Goal: Transaction & Acquisition: Purchase product/service

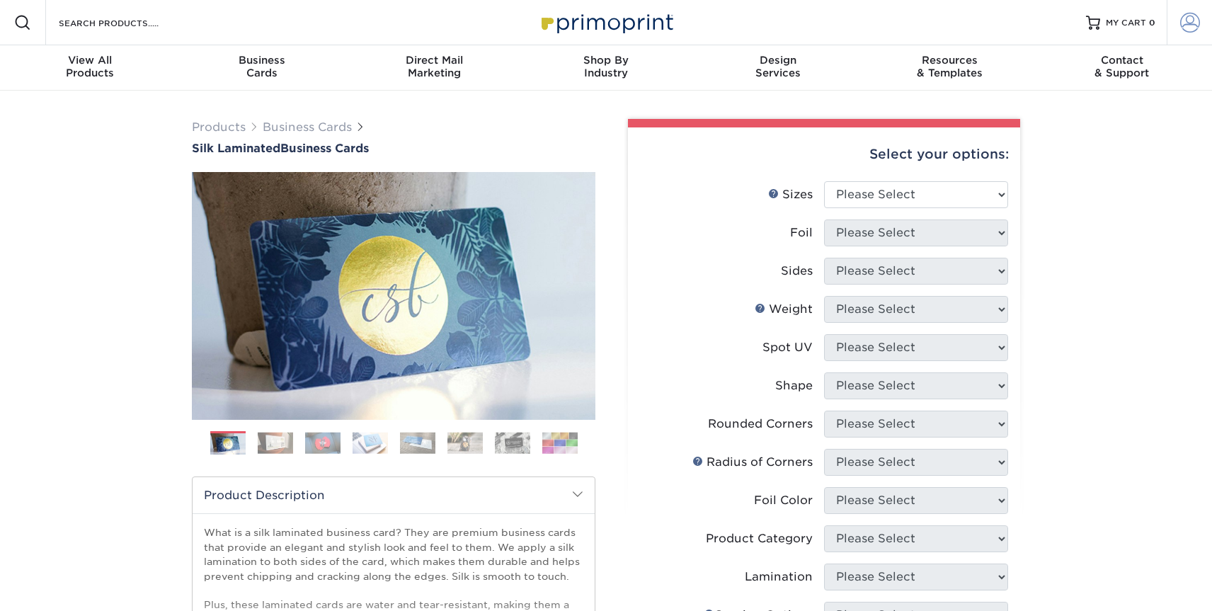
click at [1188, 24] on span at bounding box center [1190, 23] width 20 height 20
type input "[EMAIL_ADDRESS][DOMAIN_NAME]"
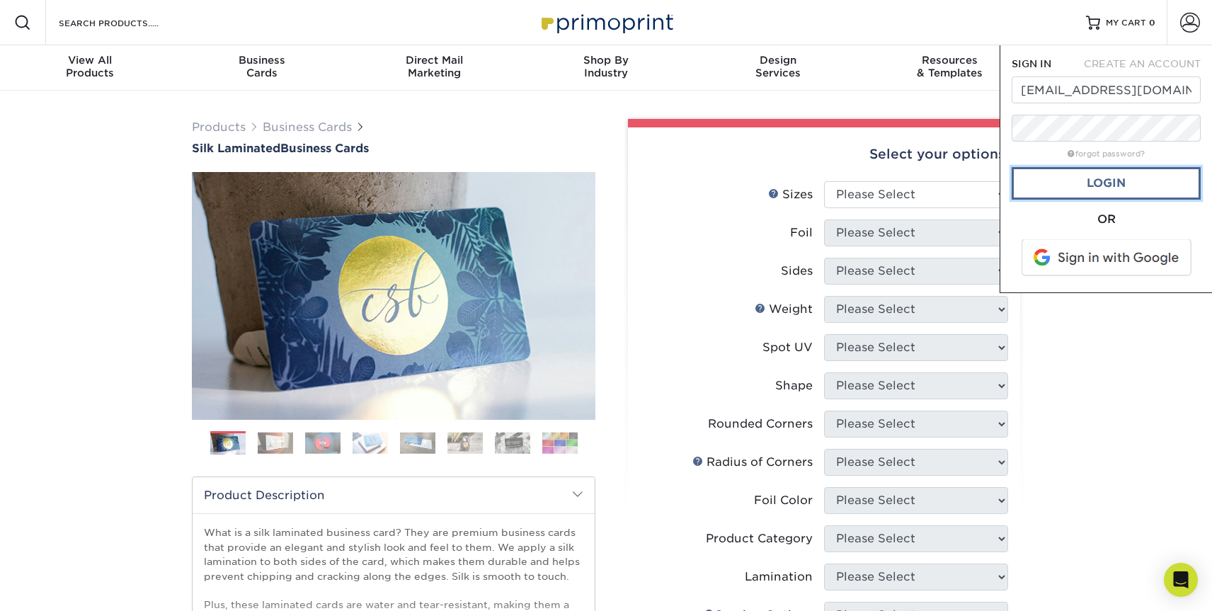
click at [1095, 186] on link "Login" at bounding box center [1106, 183] width 189 height 33
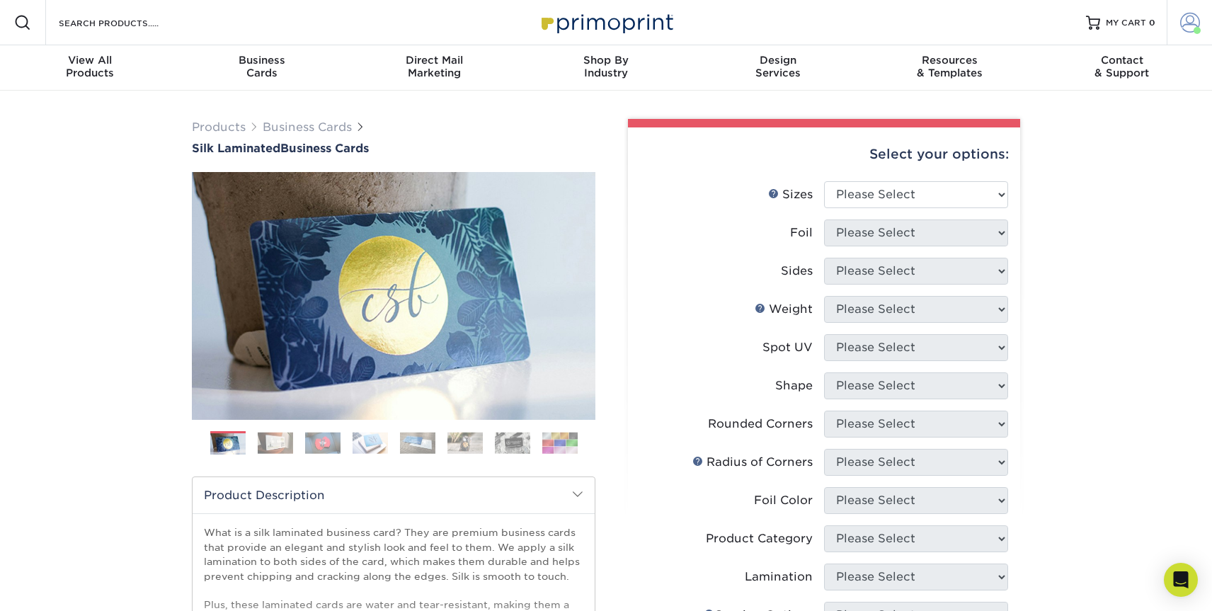
click at [1187, 25] on span at bounding box center [1190, 23] width 20 height 20
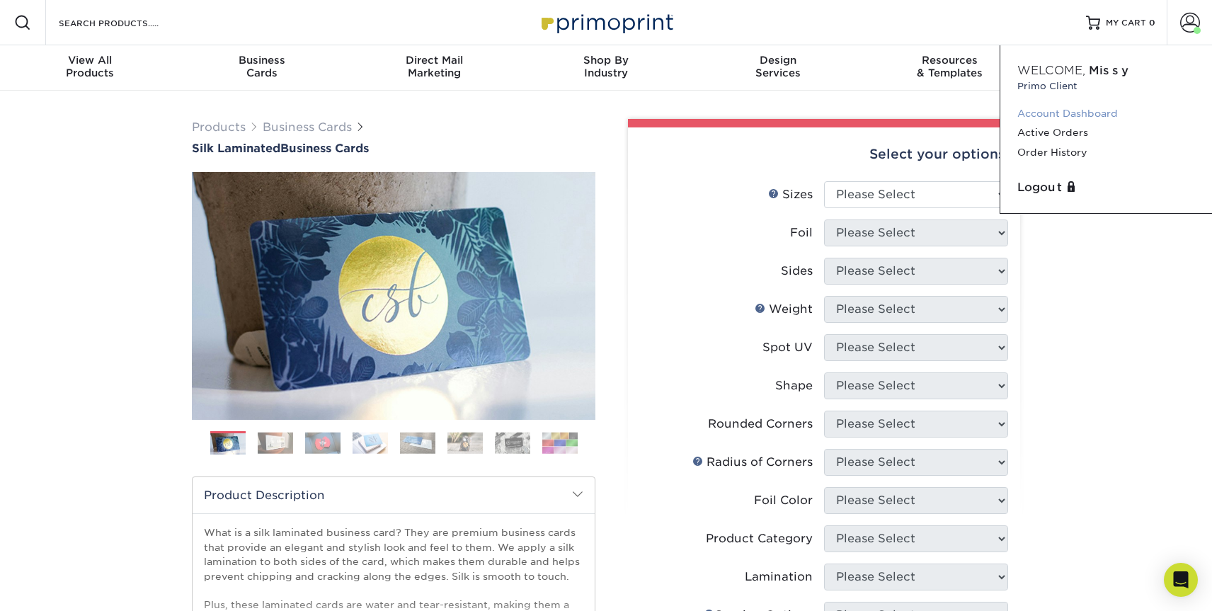
click at [1076, 115] on link "Account Dashboard" at bounding box center [1107, 113] width 178 height 19
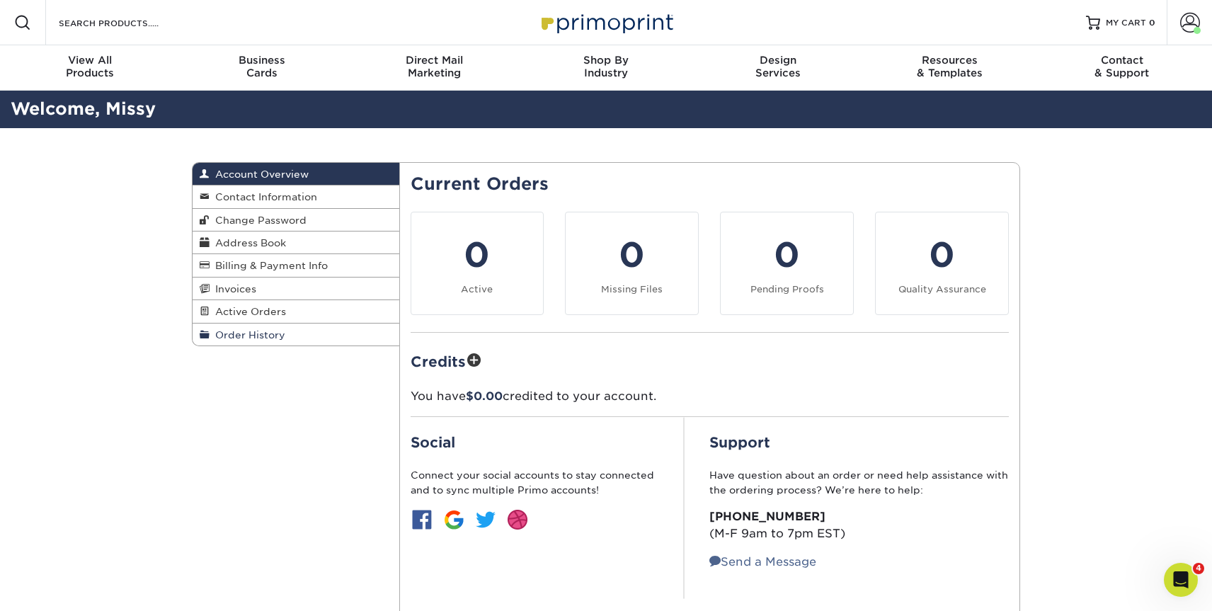
click at [273, 338] on span "Order History" at bounding box center [248, 334] width 76 height 11
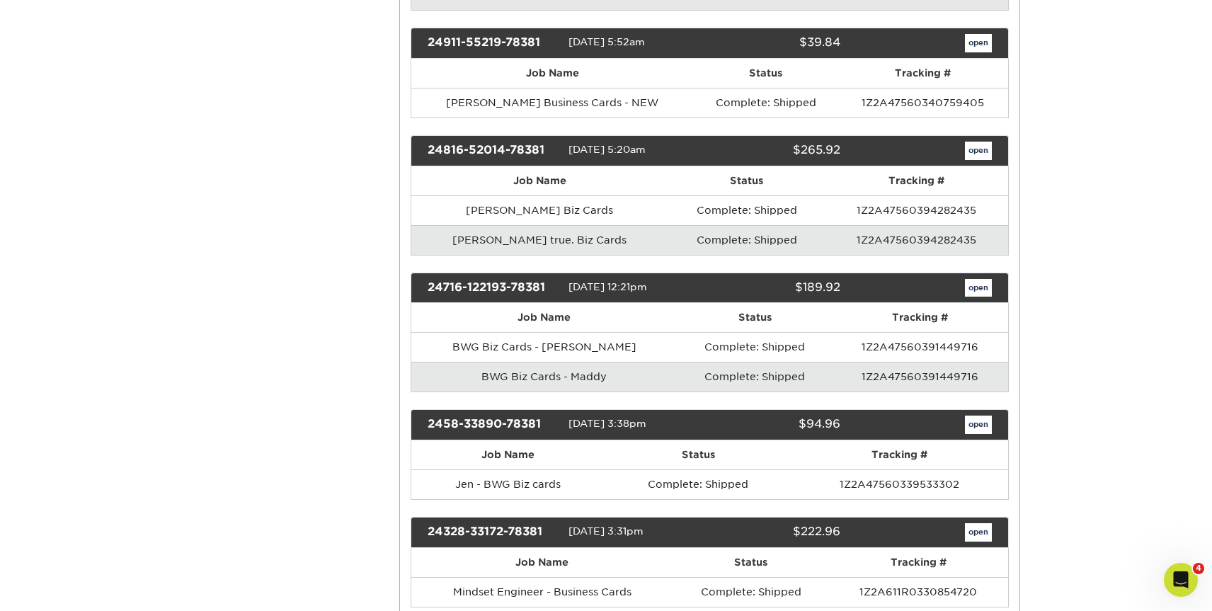
scroll to position [1287, 0]
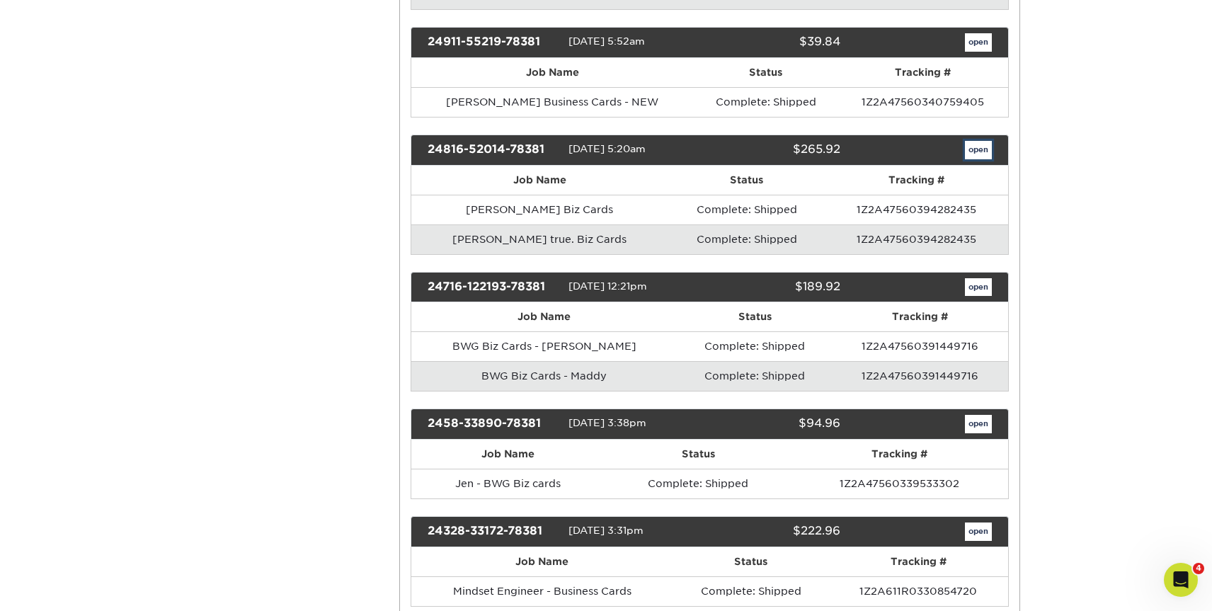
click at [972, 159] on link "open" at bounding box center [978, 150] width 27 height 18
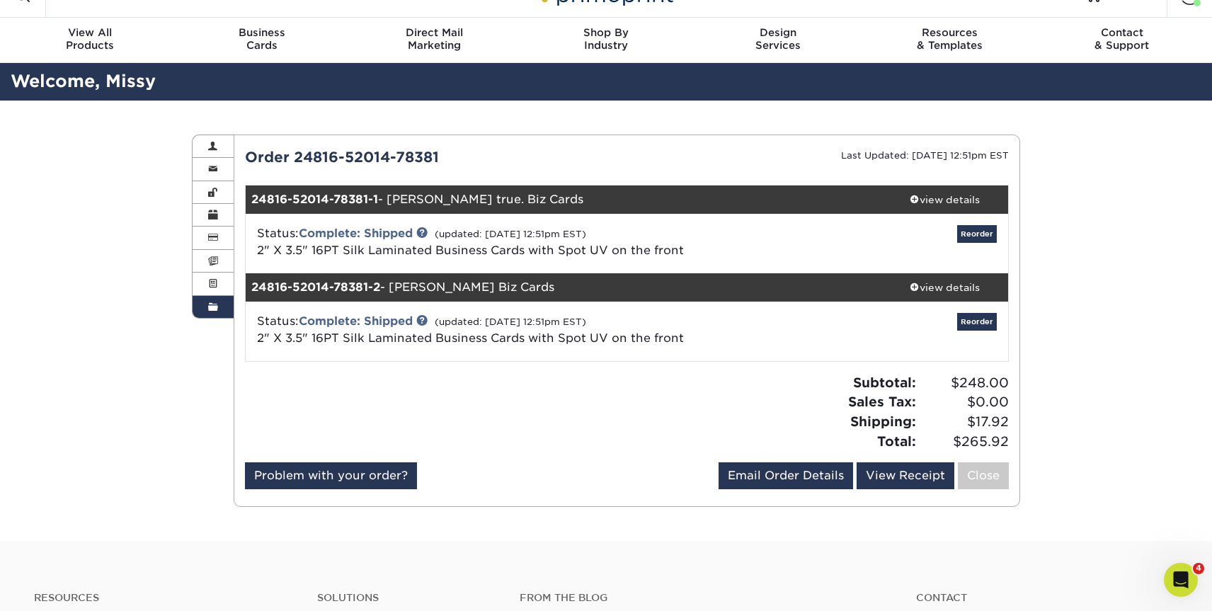
scroll to position [45, 0]
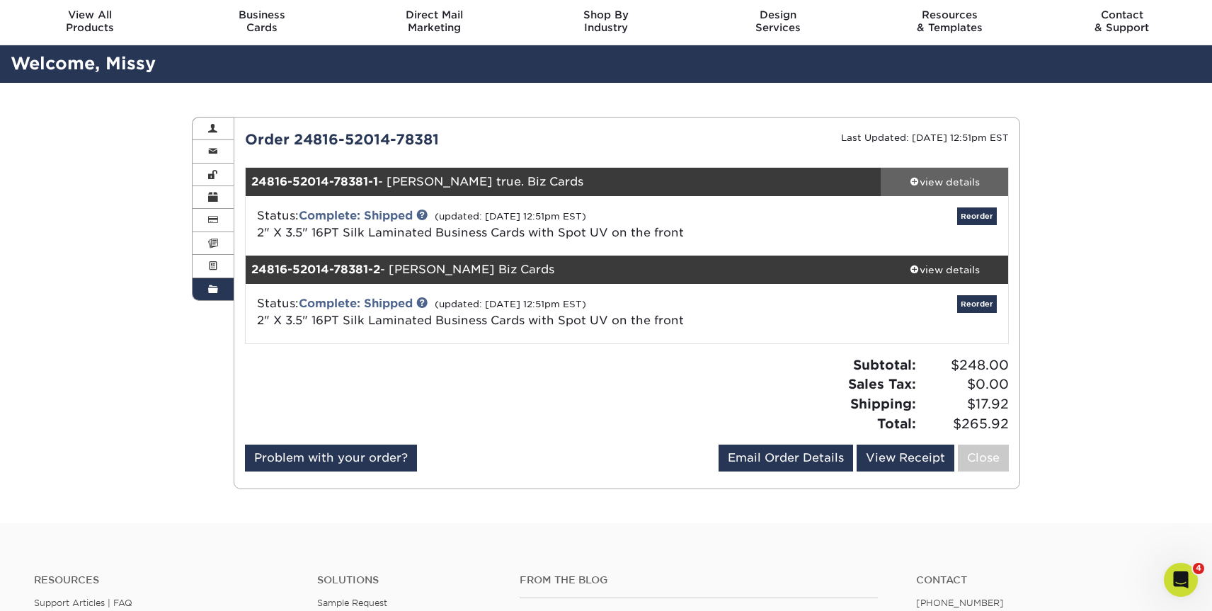
click at [916, 185] on span at bounding box center [915, 181] width 10 height 10
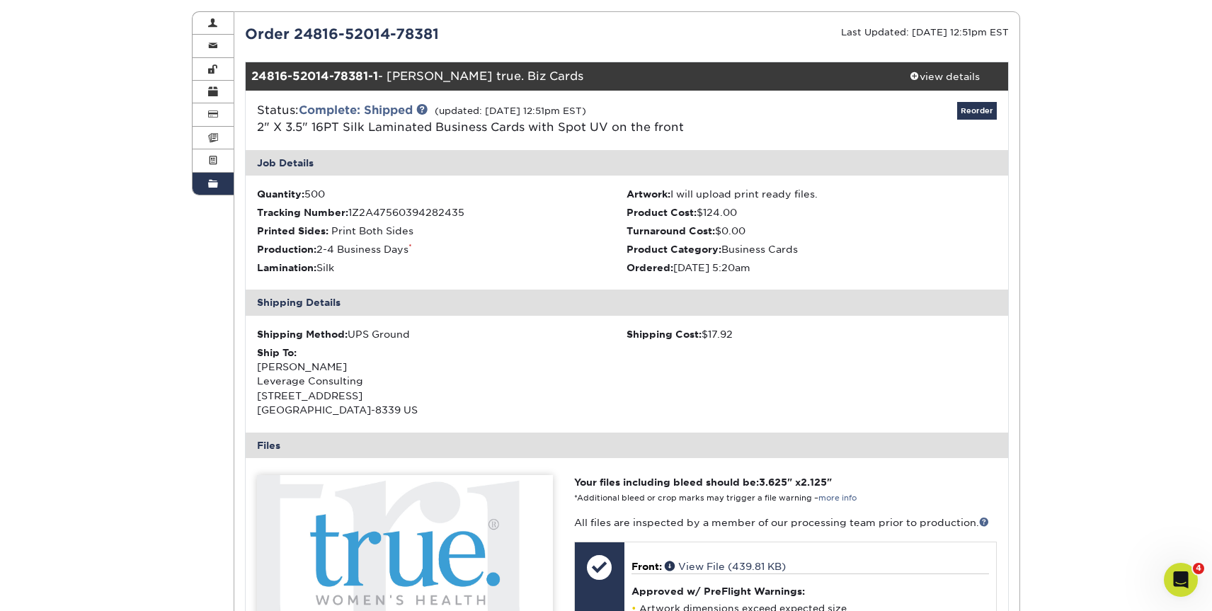
scroll to position [0, 0]
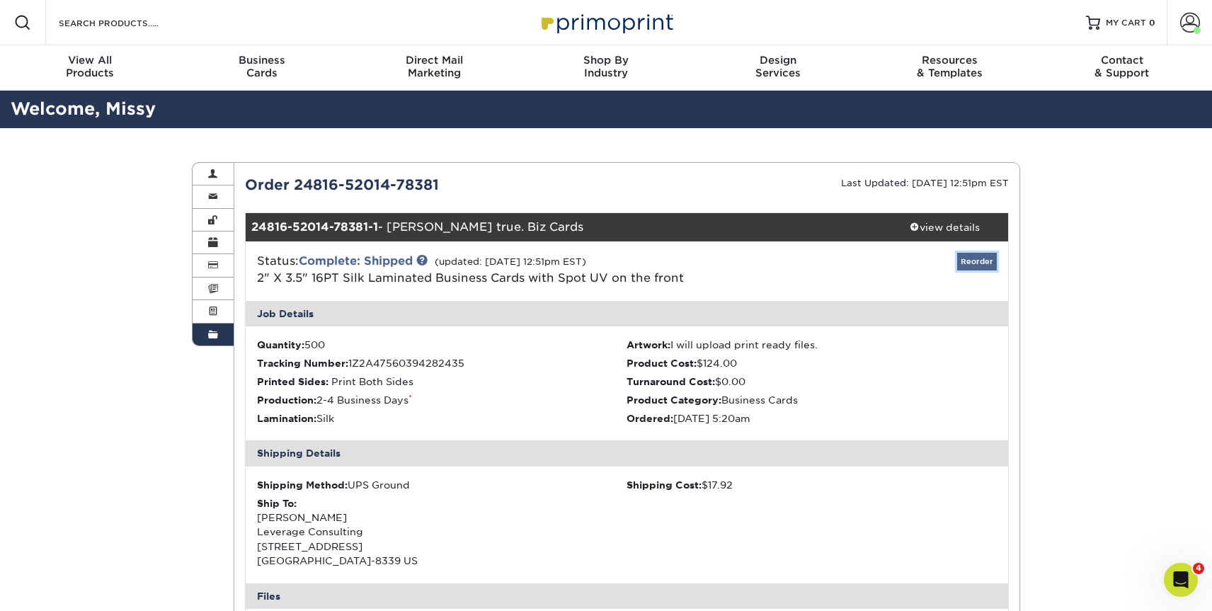
click at [963, 265] on link "Reorder" at bounding box center [977, 262] width 40 height 18
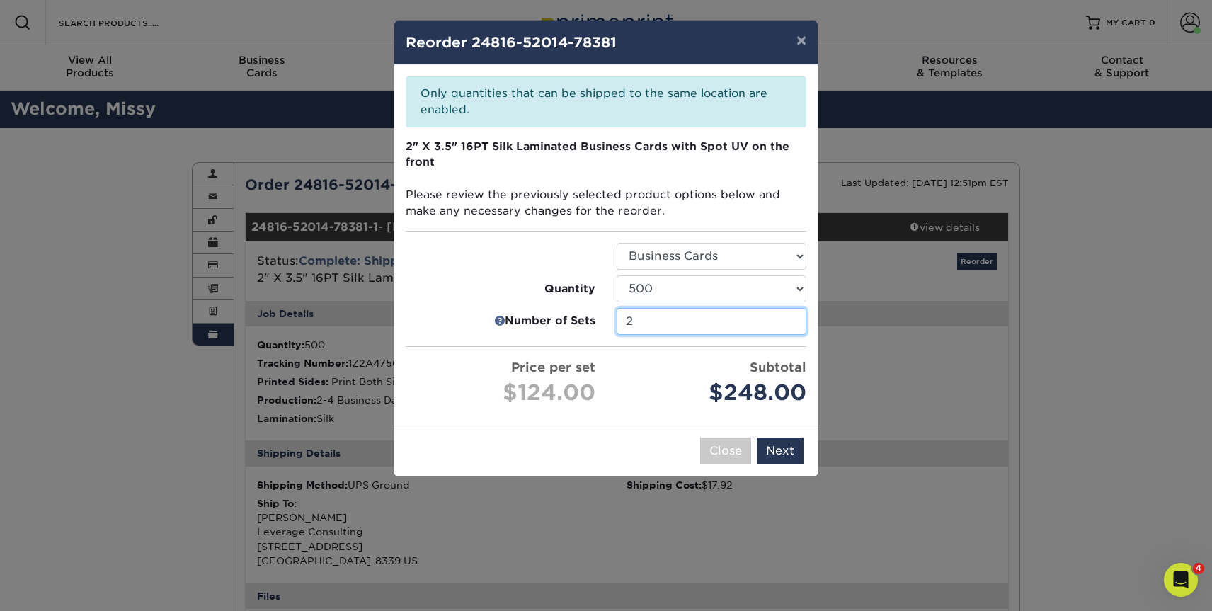
click at [792, 321] on input "2" at bounding box center [712, 321] width 190 height 27
type input "1"
click at [791, 324] on input "1" at bounding box center [712, 321] width 190 height 27
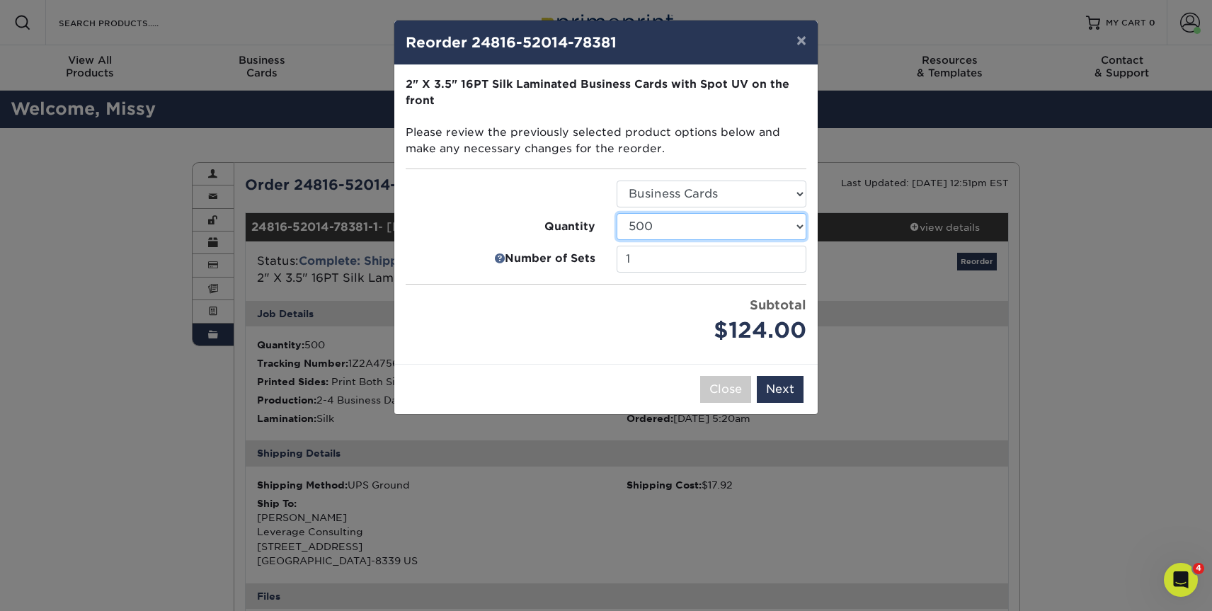
click at [796, 227] on select "500 1000 2500 5000 10000" at bounding box center [712, 226] width 190 height 27
click at [617, 213] on select "500 1000 2500 5000 10000" at bounding box center [712, 226] width 190 height 27
click at [785, 388] on button "Next" at bounding box center [780, 389] width 47 height 27
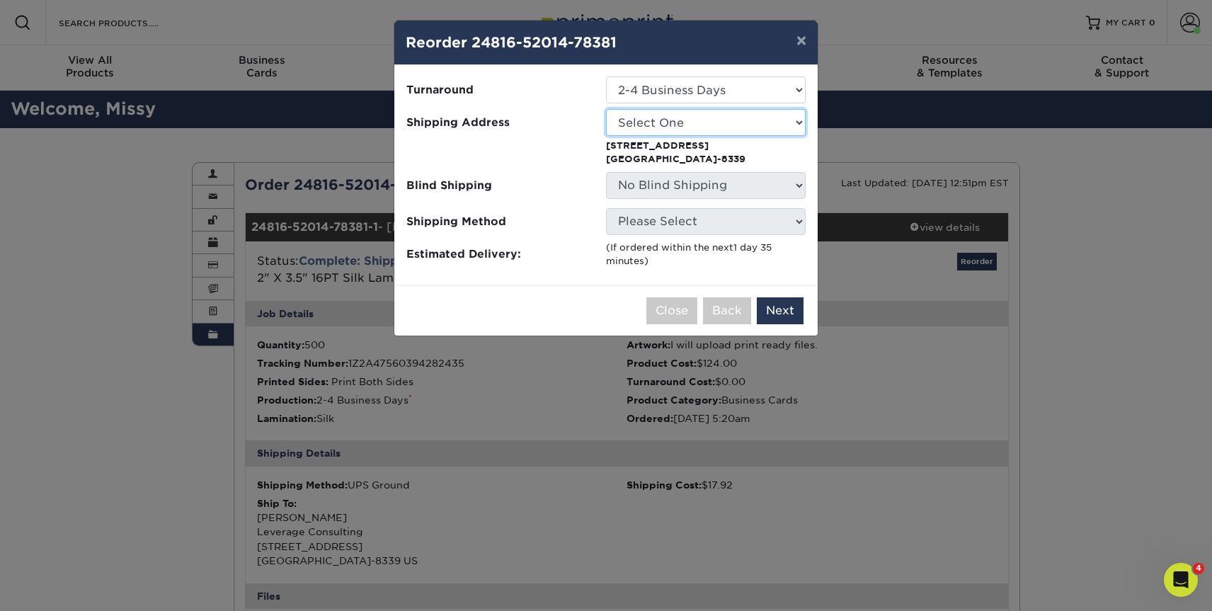
click at [704, 127] on select "Select One BWG CPP Office Crystal Clean Global Alliance of Speech-To-Text Capti…" at bounding box center [706, 122] width 200 height 27
click at [634, 121] on select "Select One BWG CPP Office Crystal Clean Global Alliance of Speech-To-Text Capti…" at bounding box center [706, 122] width 200 height 27
select select "34282"
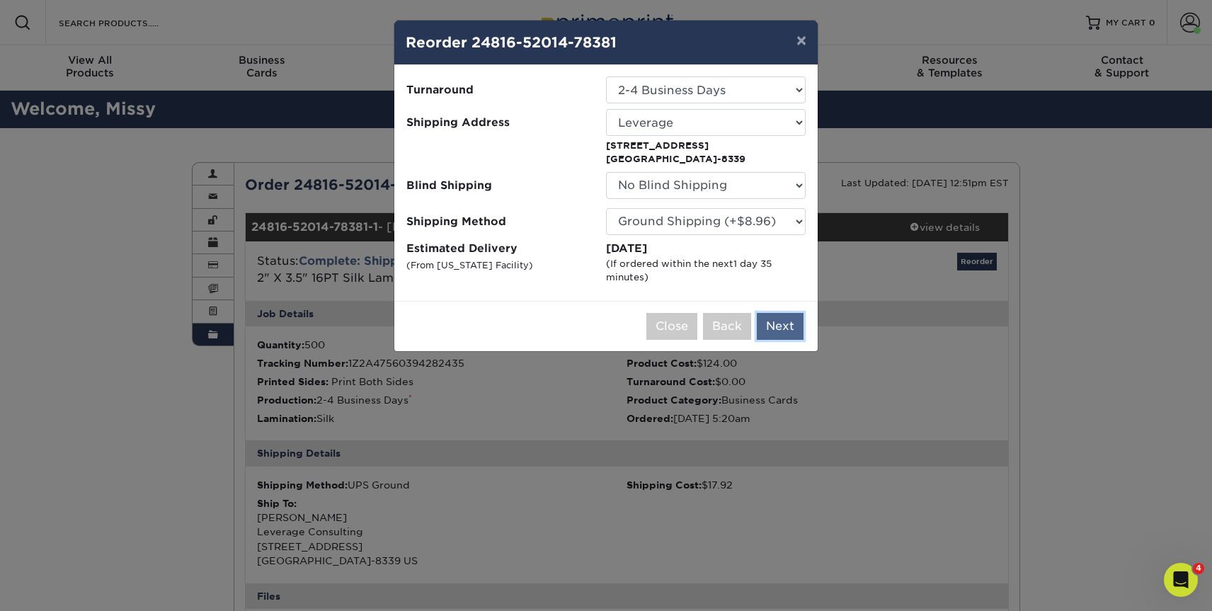
click at [784, 326] on button "Next" at bounding box center [780, 326] width 47 height 27
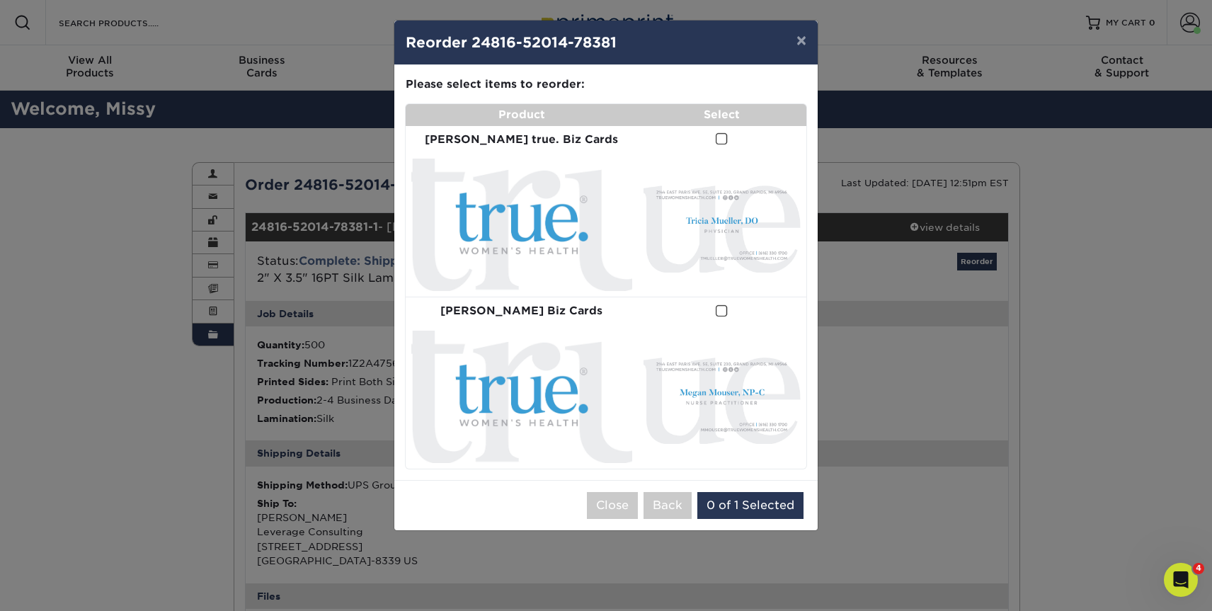
click at [498, 202] on img at bounding box center [521, 225] width 221 height 132
click at [716, 135] on span at bounding box center [722, 138] width 12 height 13
click at [0, 0] on input "checkbox" at bounding box center [0, 0] width 0 height 0
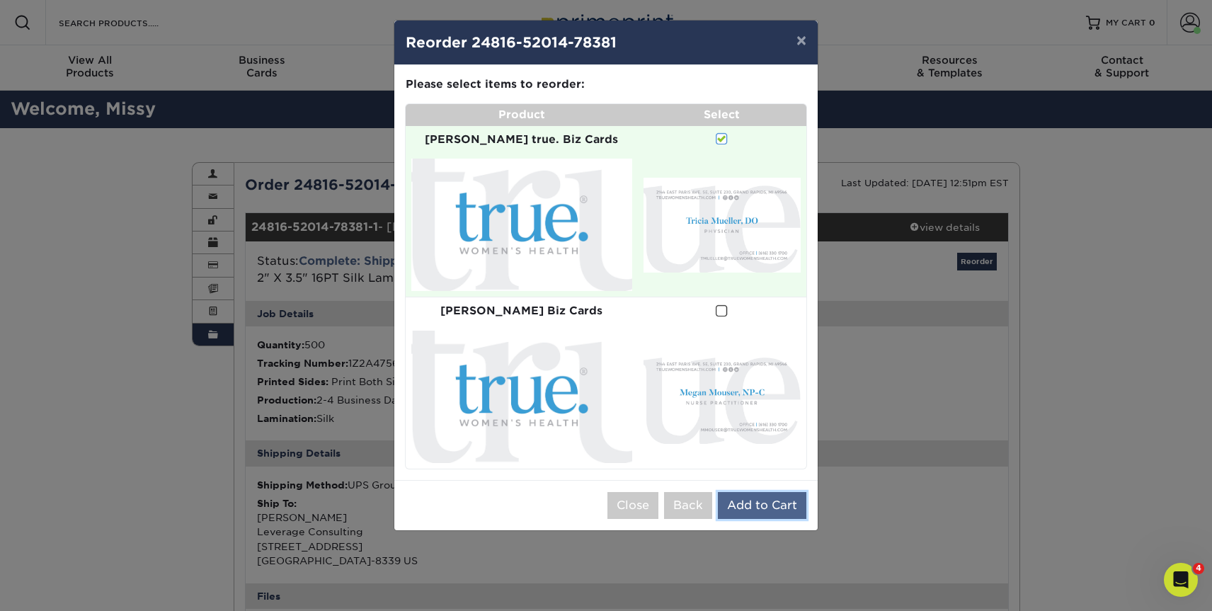
click at [756, 492] on button "Add to Cart" at bounding box center [762, 505] width 89 height 27
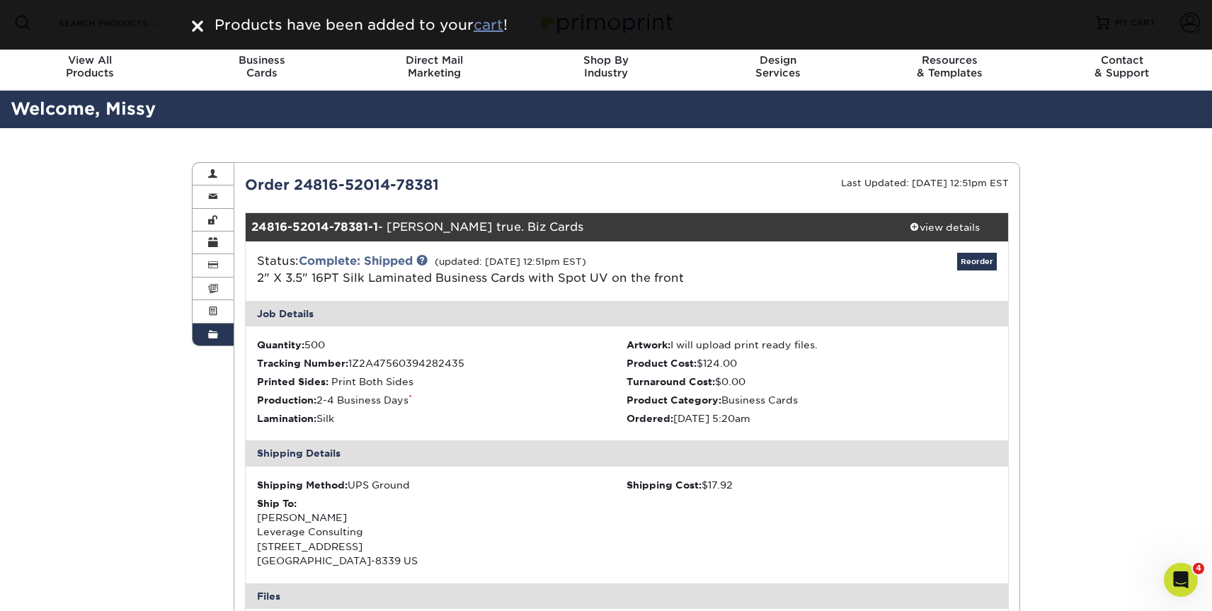
click at [488, 28] on u "cart" at bounding box center [489, 24] width 30 height 17
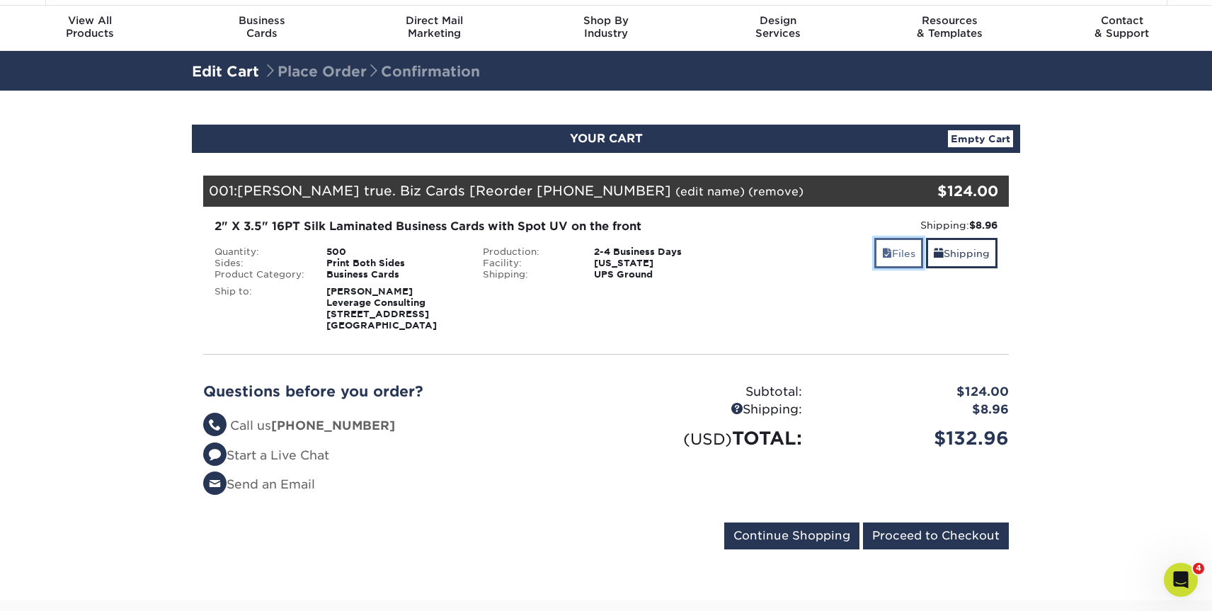
click at [889, 256] on link "Files" at bounding box center [899, 253] width 49 height 30
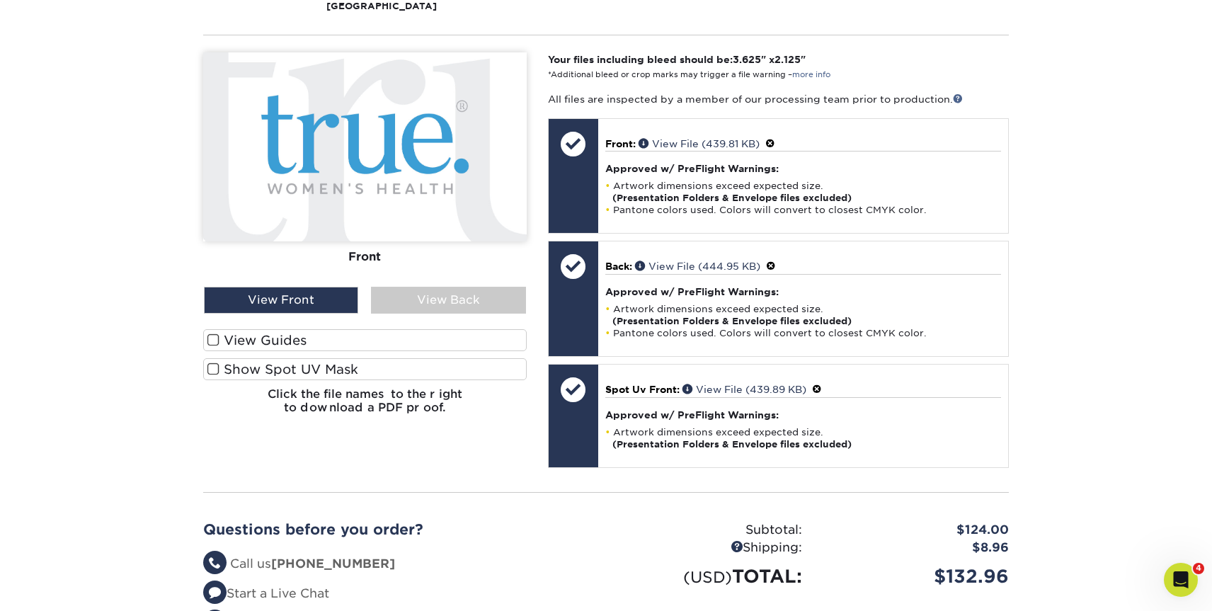
scroll to position [358, 0]
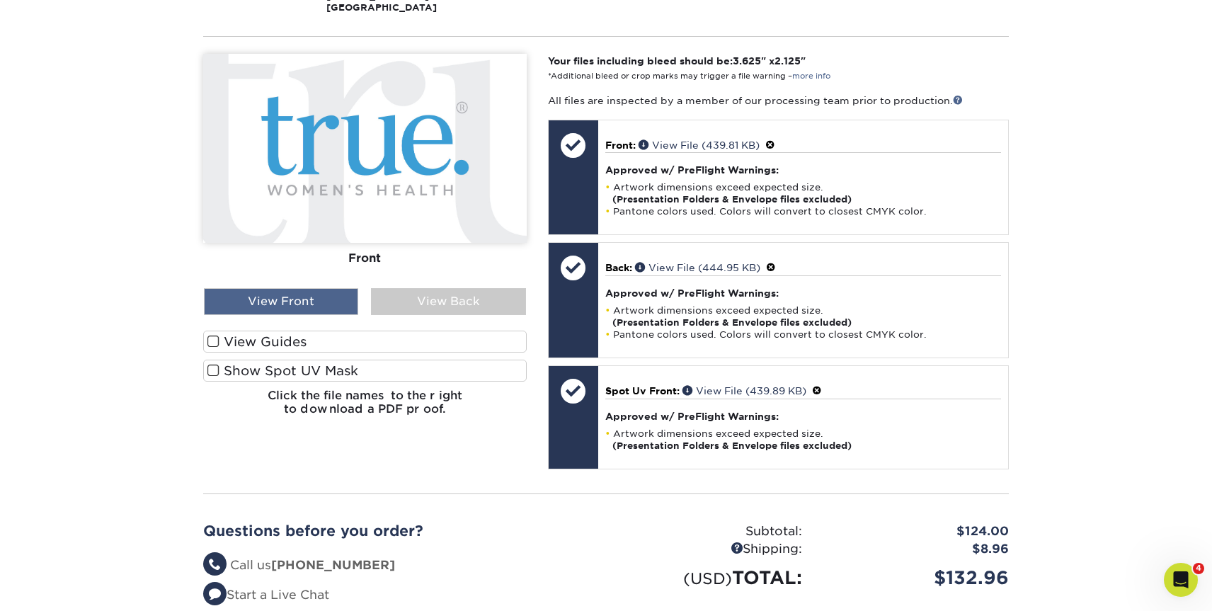
click at [289, 315] on div "View Front" at bounding box center [281, 301] width 154 height 27
click at [216, 348] on span at bounding box center [213, 341] width 12 height 13
click at [0, 0] on input "View Guides" at bounding box center [0, 0] width 0 height 0
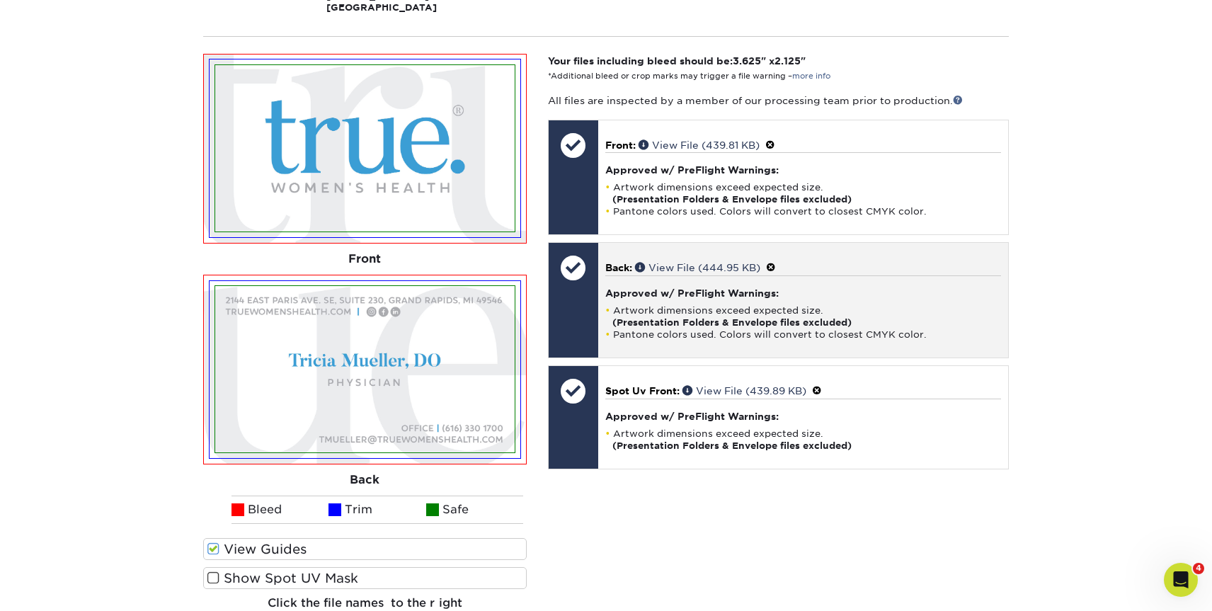
click at [659, 299] on h4 "Approved w/ PreFlight Warnings:" at bounding box center [803, 292] width 396 height 11
click at [576, 283] on div at bounding box center [574, 268] width 50 height 50
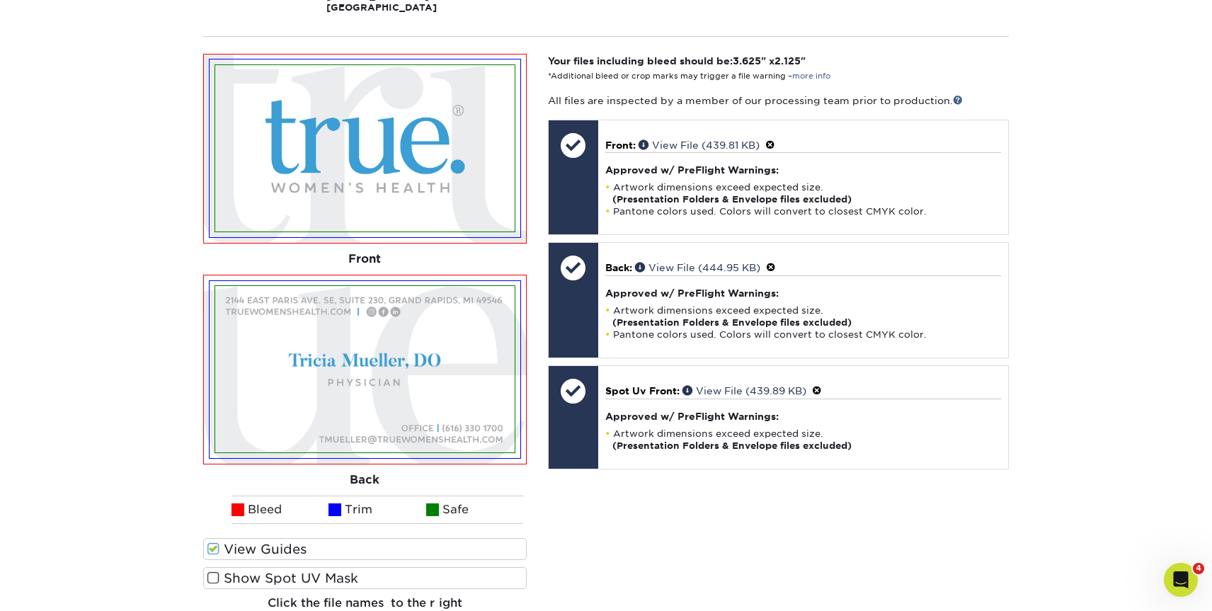
click at [462, 353] on img at bounding box center [365, 369] width 300 height 166
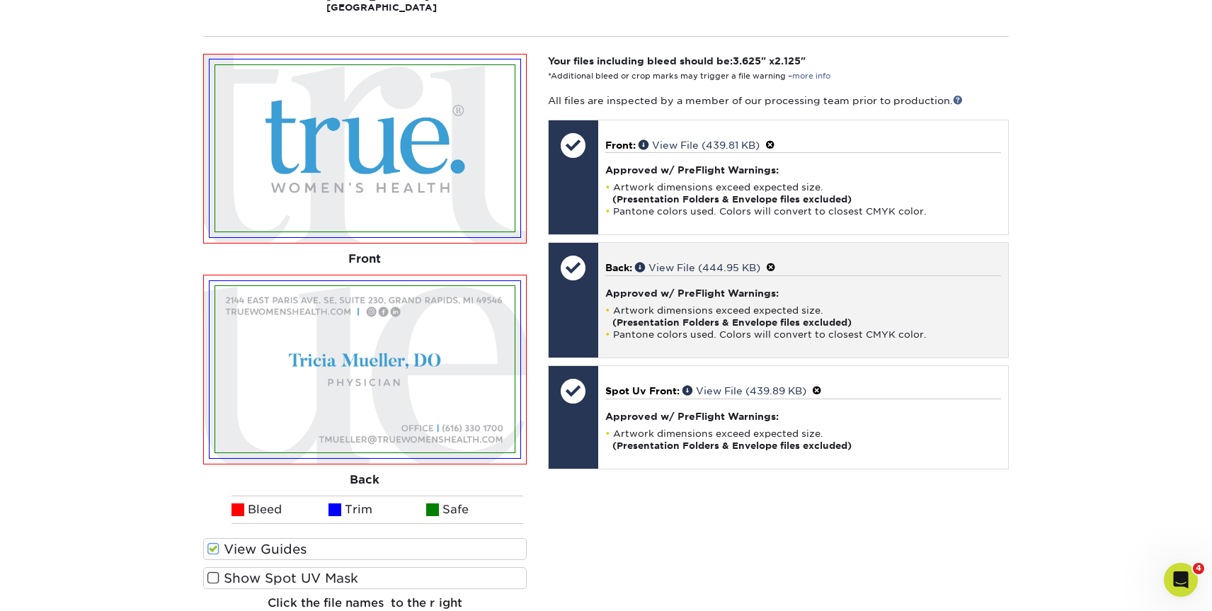
click at [575, 285] on div at bounding box center [574, 268] width 50 height 50
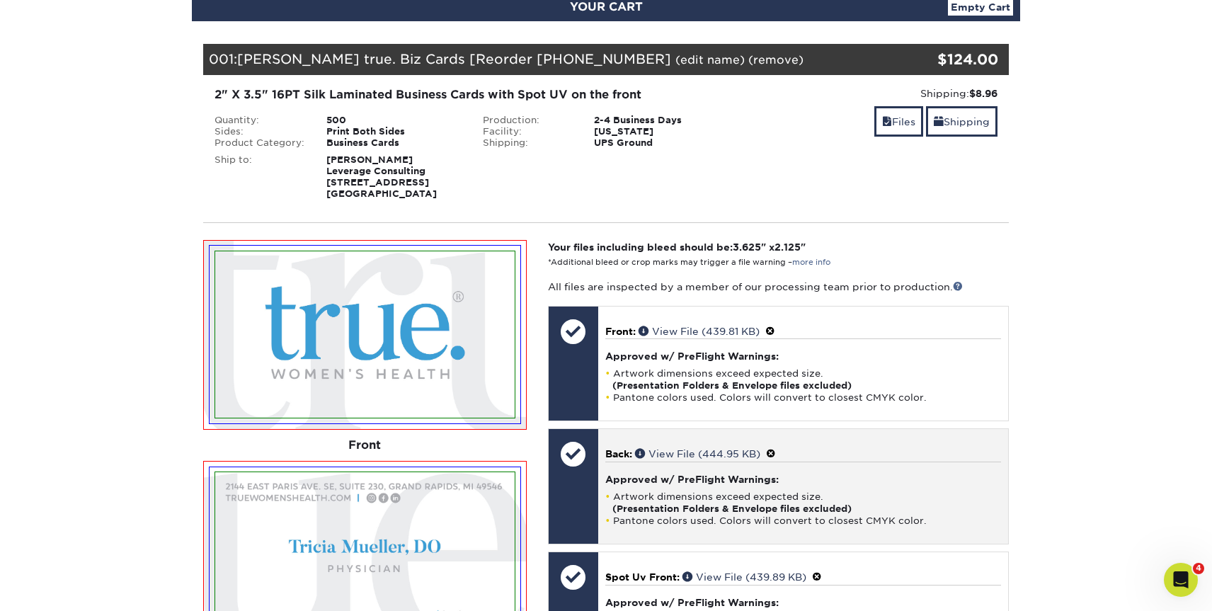
scroll to position [178, 0]
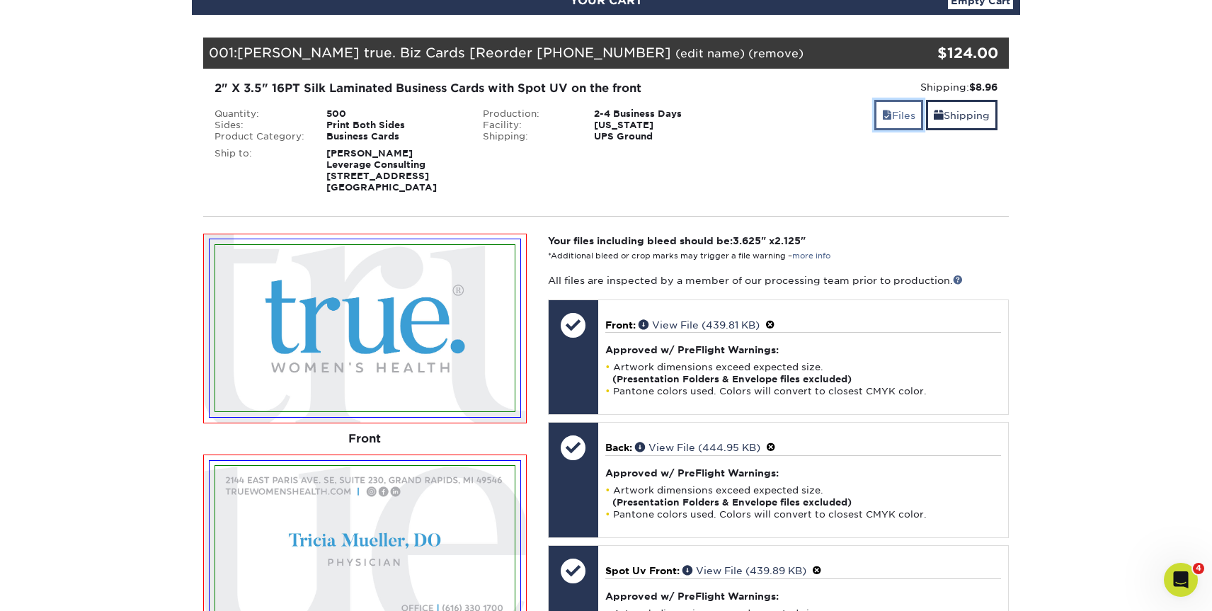
click at [887, 118] on link "Files" at bounding box center [899, 115] width 49 height 30
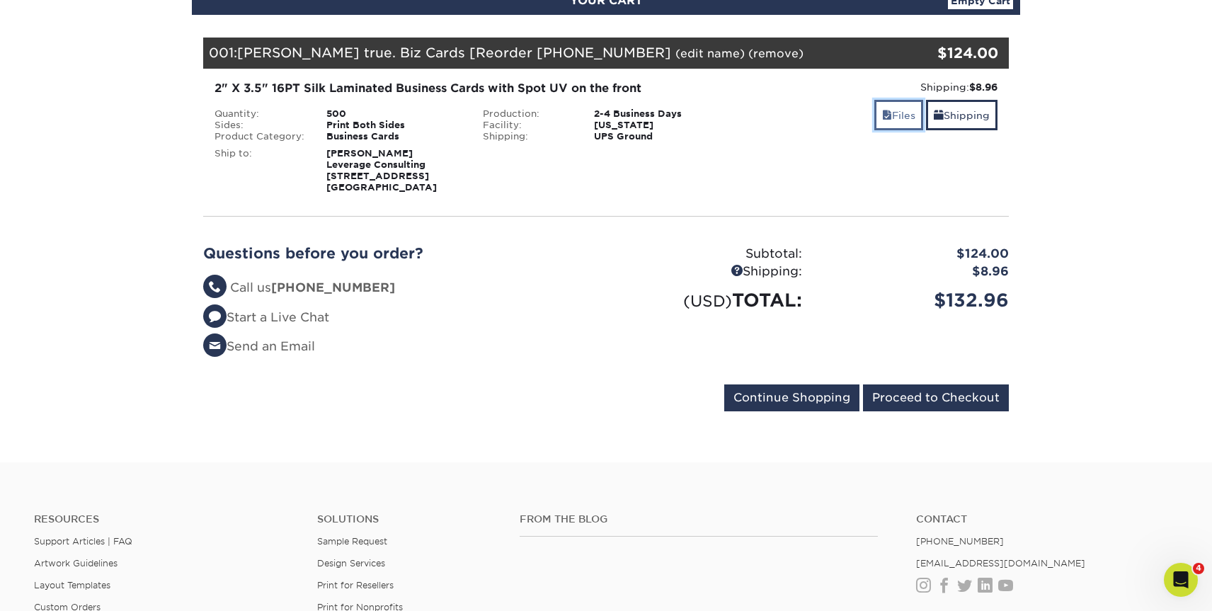
click at [887, 118] on link "Files" at bounding box center [899, 115] width 49 height 30
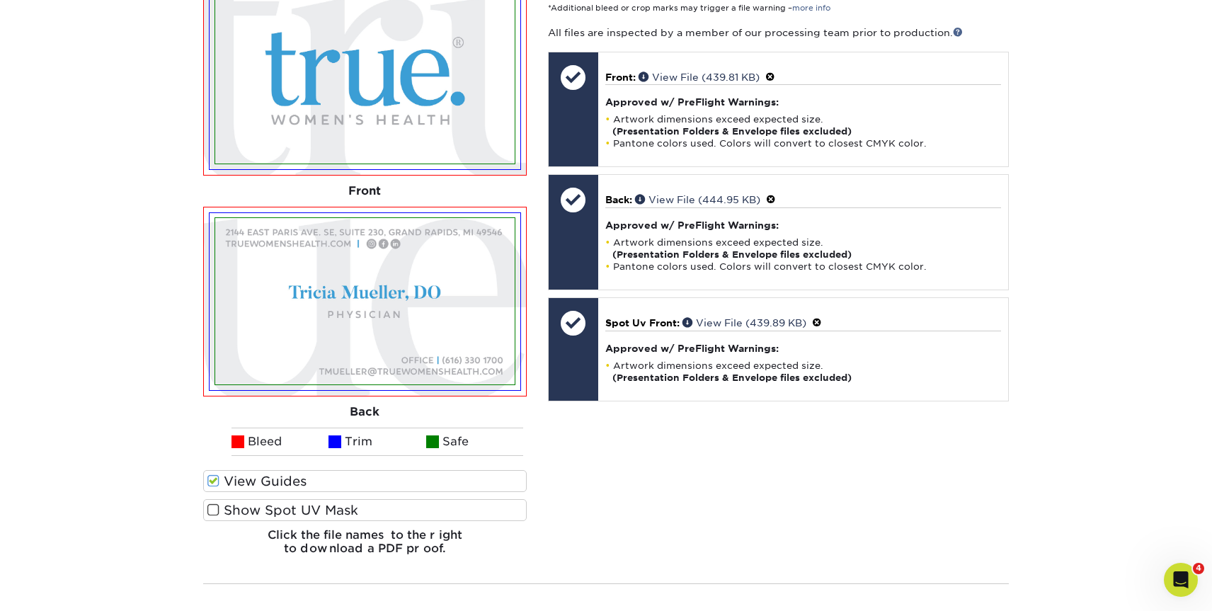
scroll to position [423, 0]
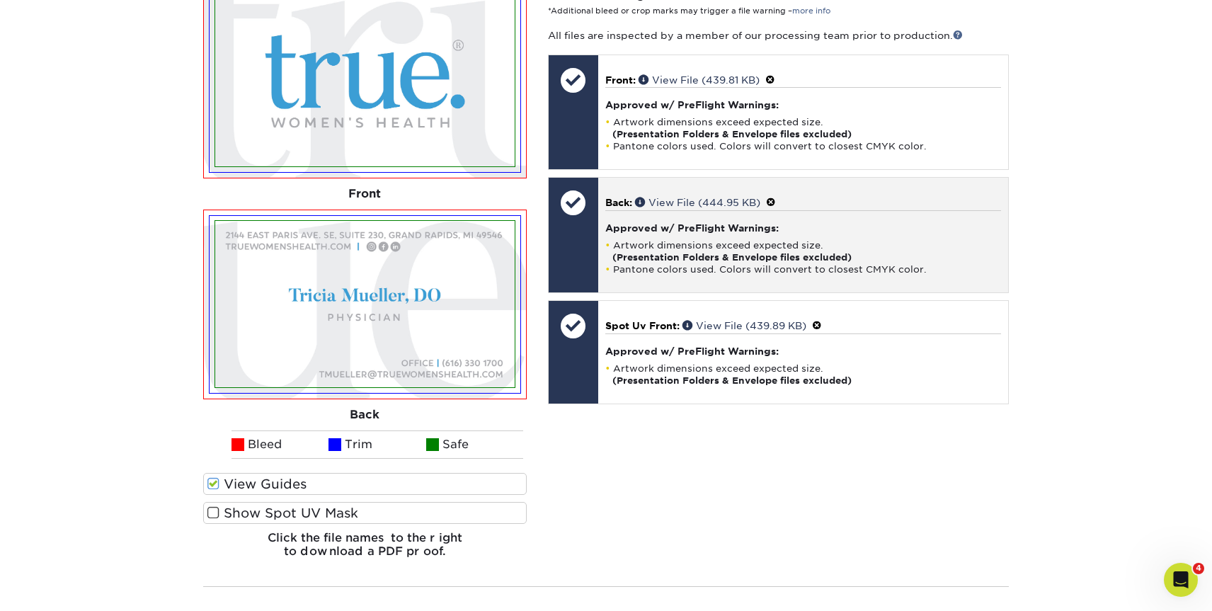
click at [639, 234] on h4 "Approved w/ PreFlight Warnings:" at bounding box center [803, 227] width 396 height 11
click at [776, 208] on span at bounding box center [771, 202] width 10 height 11
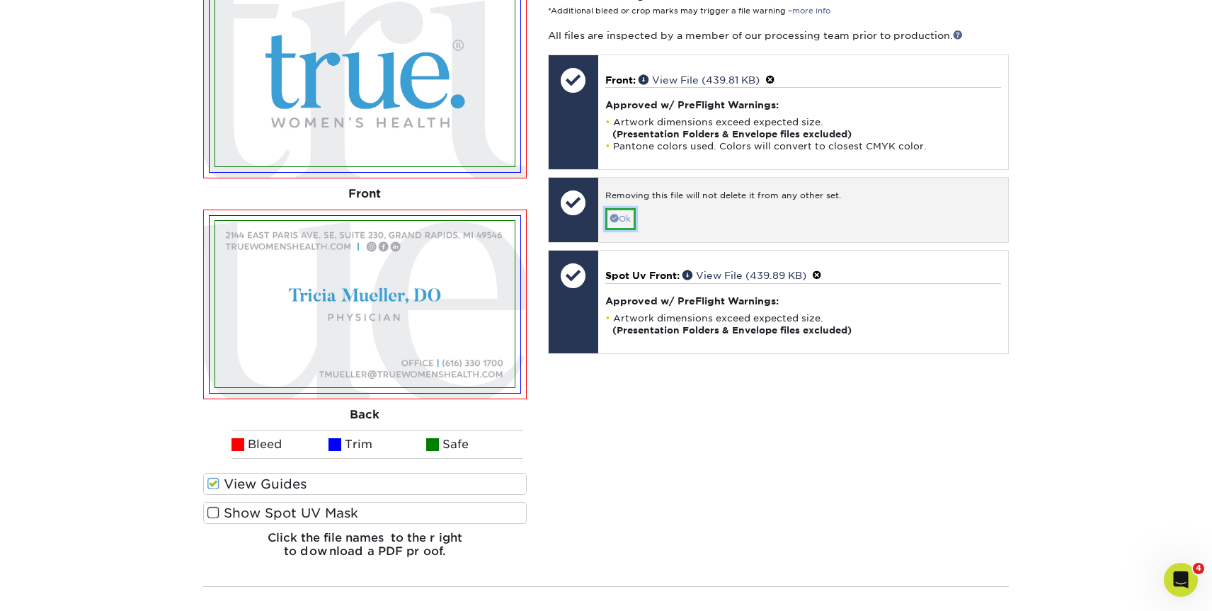
click at [625, 230] on link "Ok" at bounding box center [620, 219] width 30 height 22
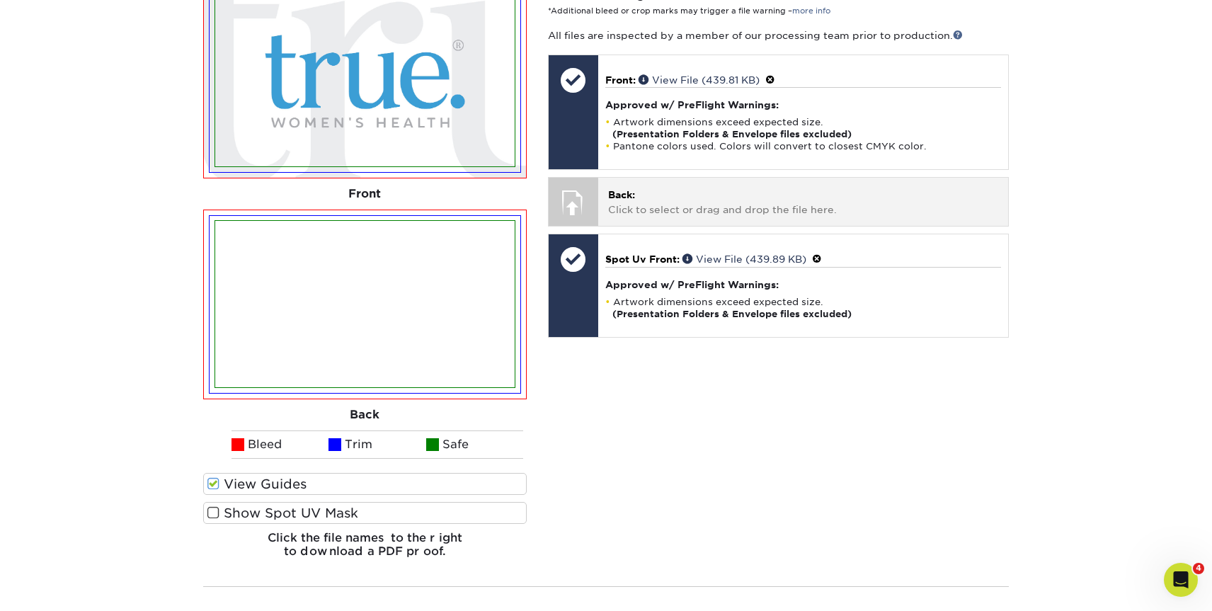
click at [632, 200] on span "Back:" at bounding box center [621, 194] width 27 height 11
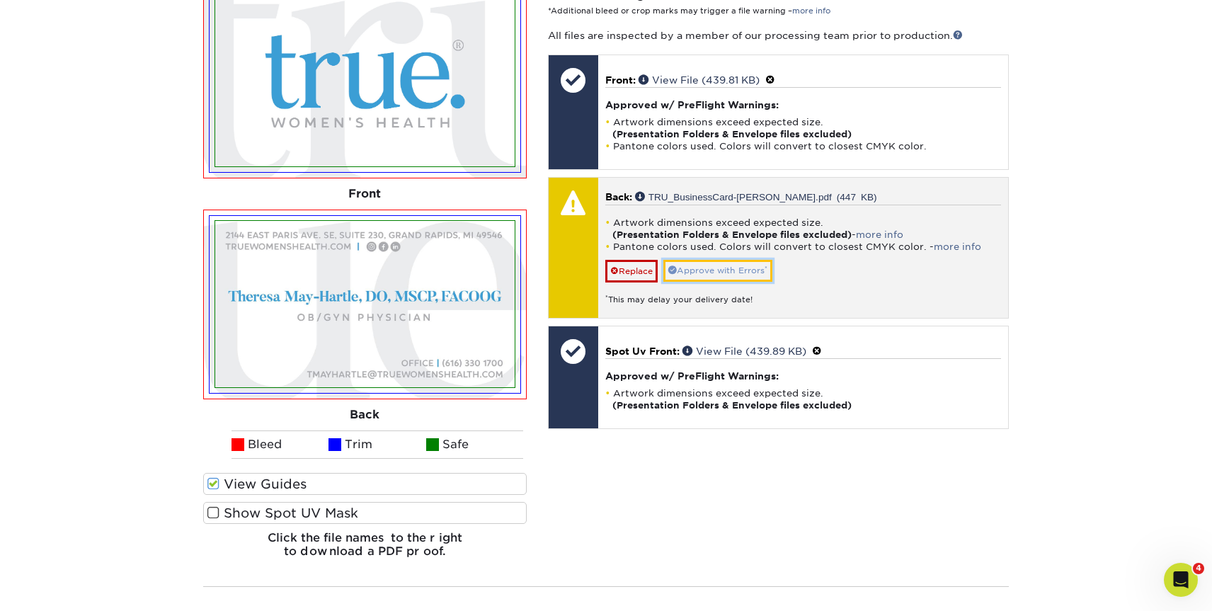
click at [773, 282] on link "Approve with Errors *" at bounding box center [717, 271] width 109 height 22
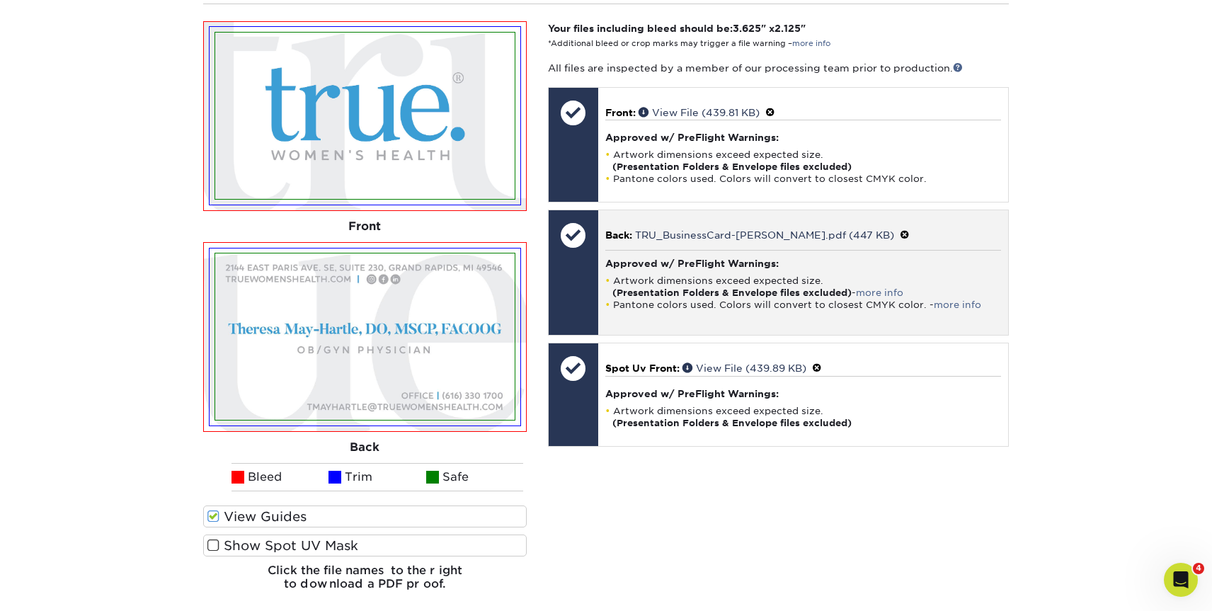
scroll to position [389, 0]
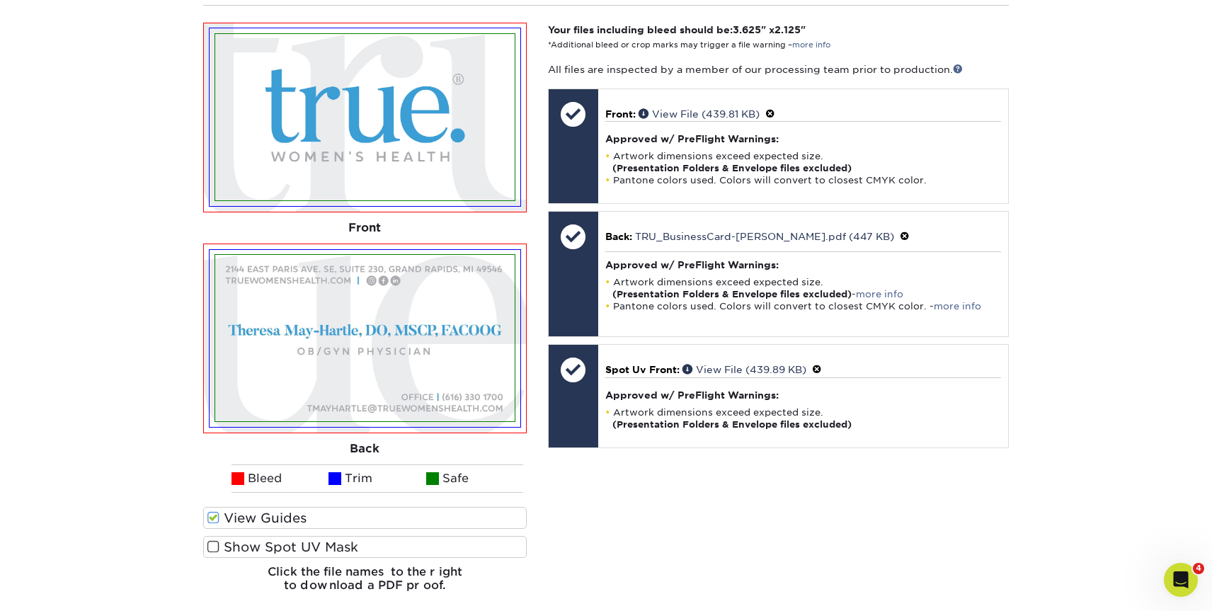
click at [214, 554] on span at bounding box center [213, 546] width 12 height 13
click at [0, 0] on input "Show Spot UV Mask" at bounding box center [0, 0] width 0 height 0
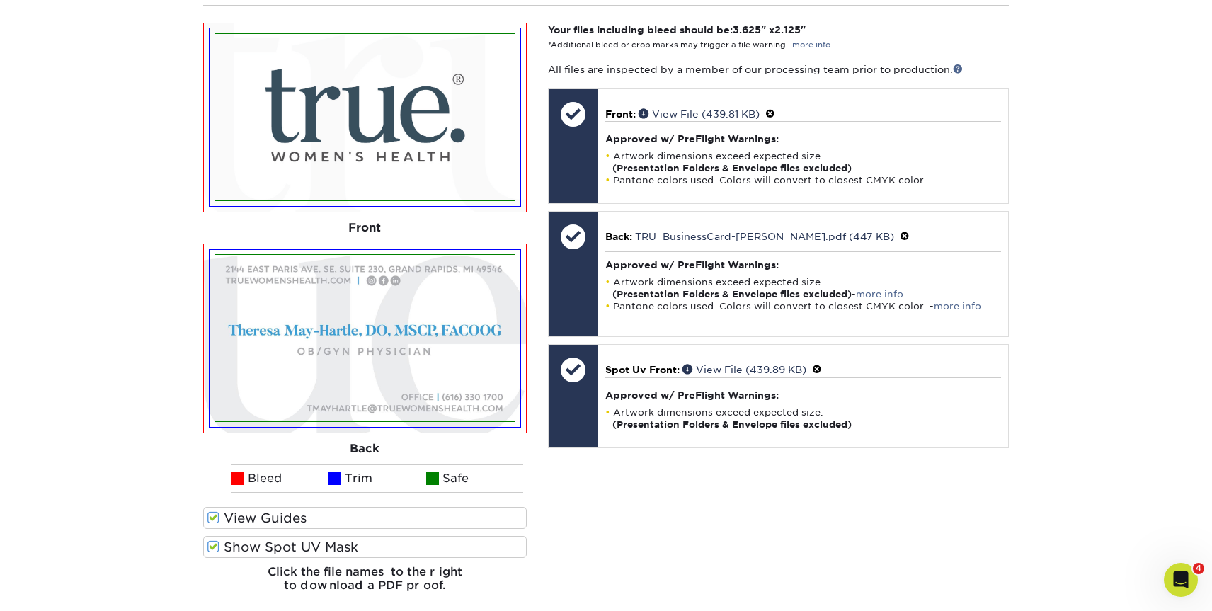
click at [212, 554] on span at bounding box center [213, 546] width 12 height 13
click at [0, 0] on input "Show Spot UV Mask" at bounding box center [0, 0] width 0 height 0
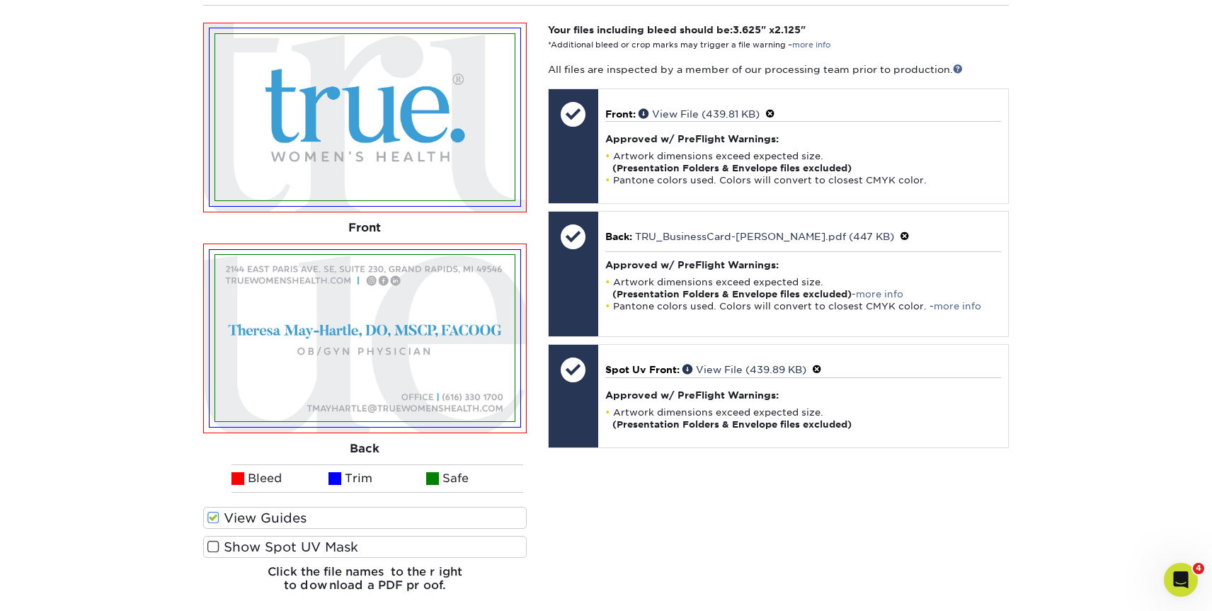
click at [212, 554] on span at bounding box center [213, 546] width 12 height 13
click at [0, 0] on input "Show Spot UV Mask" at bounding box center [0, 0] width 0 height 0
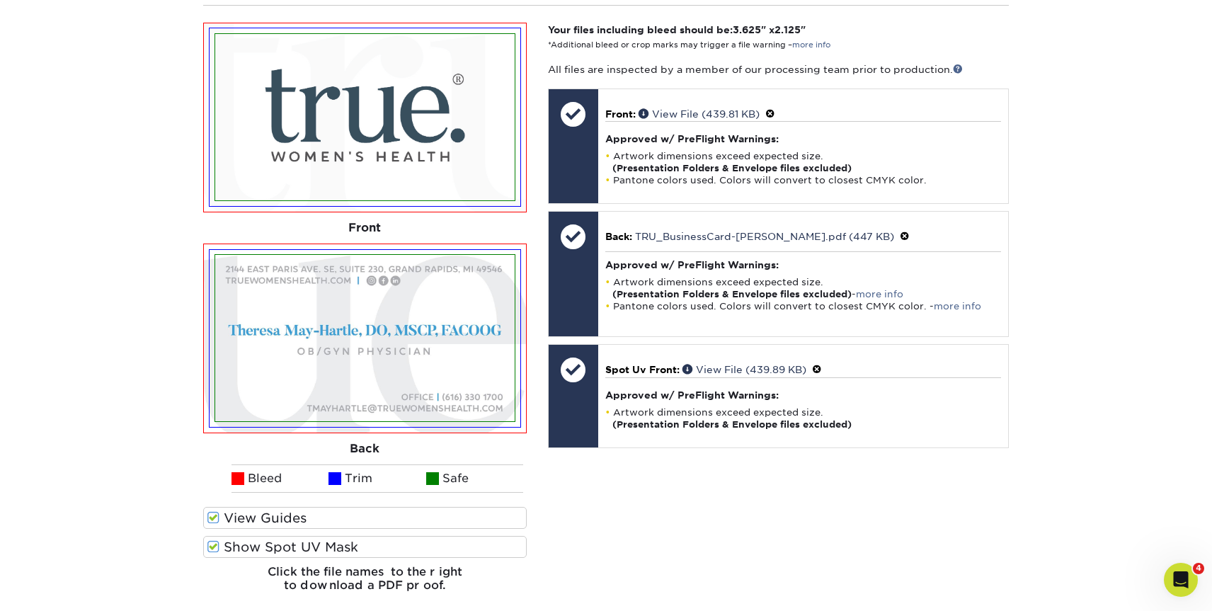
click at [212, 554] on span at bounding box center [213, 546] width 12 height 13
click at [0, 0] on input "Show Spot UV Mask" at bounding box center [0, 0] width 0 height 0
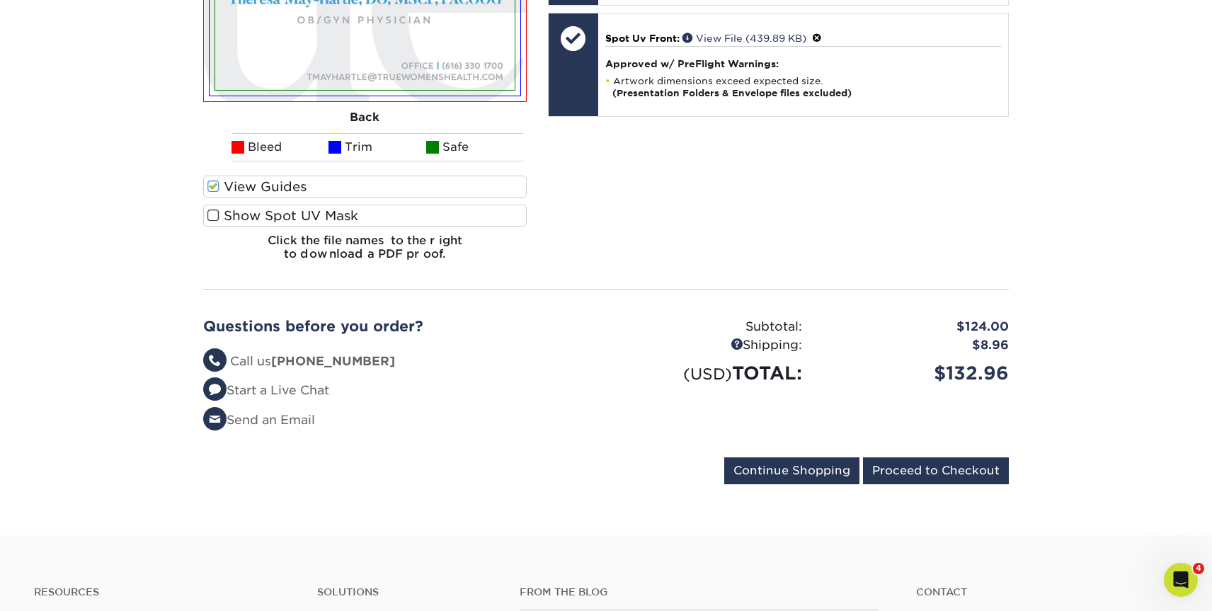
scroll to position [722, 0]
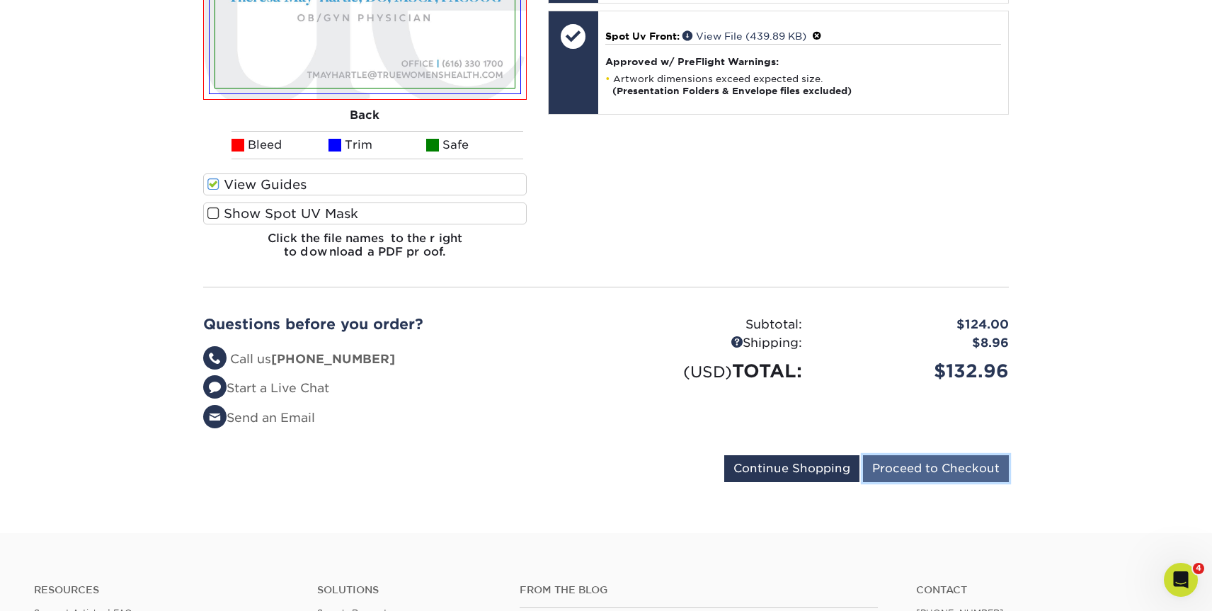
click at [946, 477] on input "Proceed to Checkout" at bounding box center [936, 468] width 146 height 27
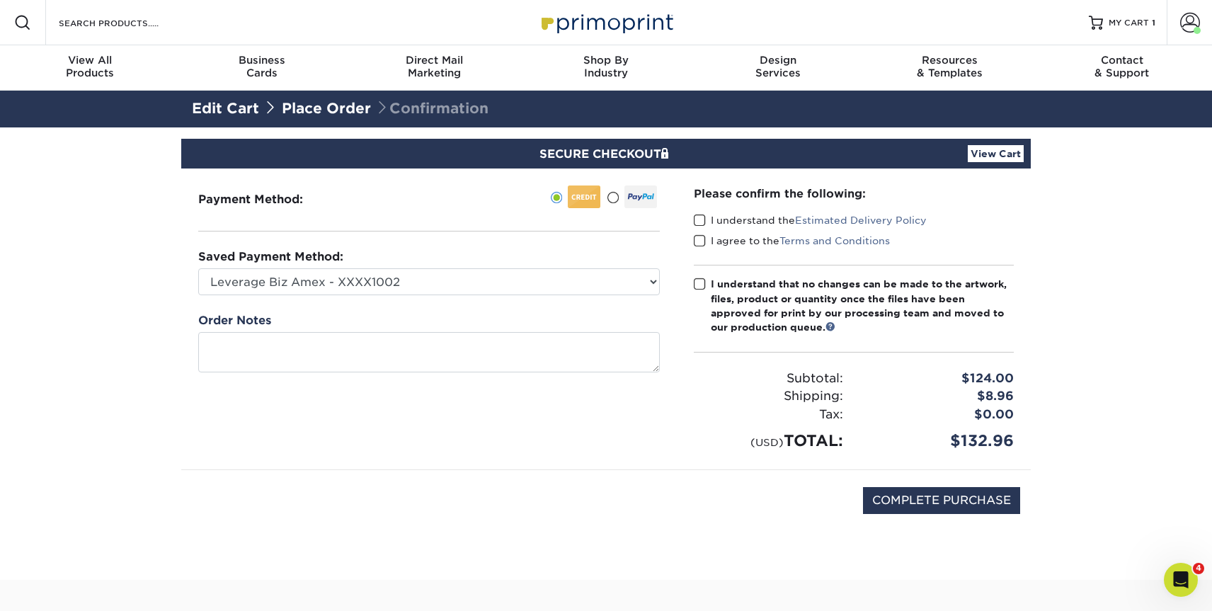
click at [702, 219] on span at bounding box center [700, 220] width 12 height 13
click at [0, 0] on input "I understand the Estimated Delivery Policy" at bounding box center [0, 0] width 0 height 0
click at [700, 241] on span at bounding box center [700, 240] width 12 height 13
click at [0, 0] on input "I agree to the Terms and Conditions" at bounding box center [0, 0] width 0 height 0
click at [697, 285] on span at bounding box center [700, 284] width 12 height 13
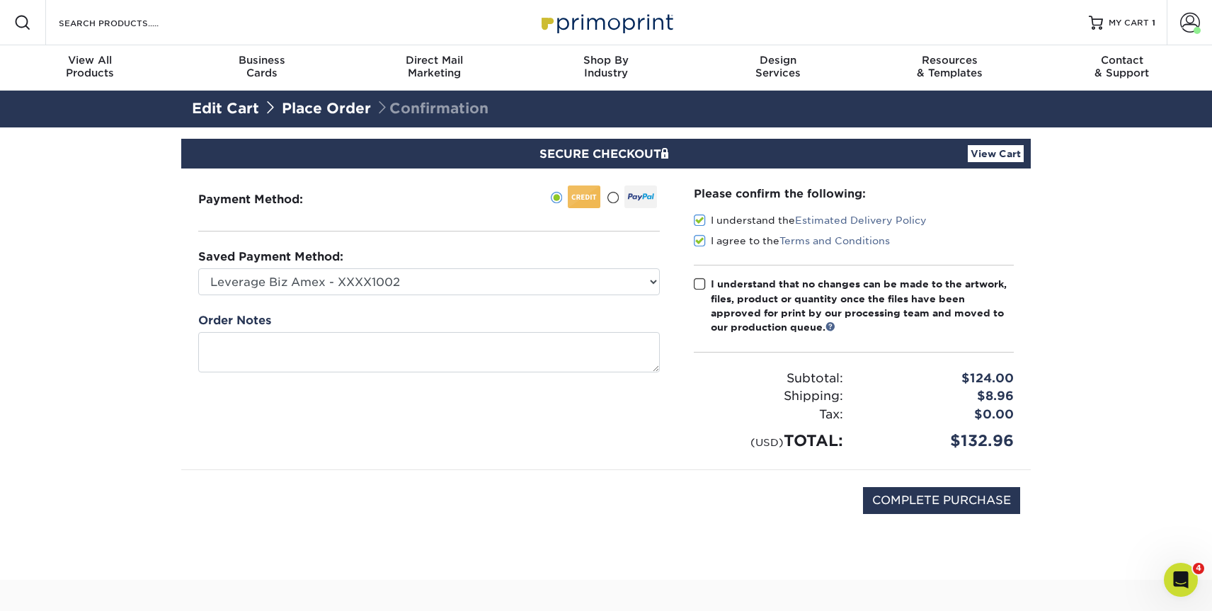
click at [0, 0] on input "I understand that no changes can be made to the artwork, files, product or quan…" at bounding box center [0, 0] width 0 height 0
click at [960, 504] on input "COMPLETE PURCHASE" at bounding box center [941, 500] width 157 height 27
type input "PROCESSING, PLEASE WAIT..."
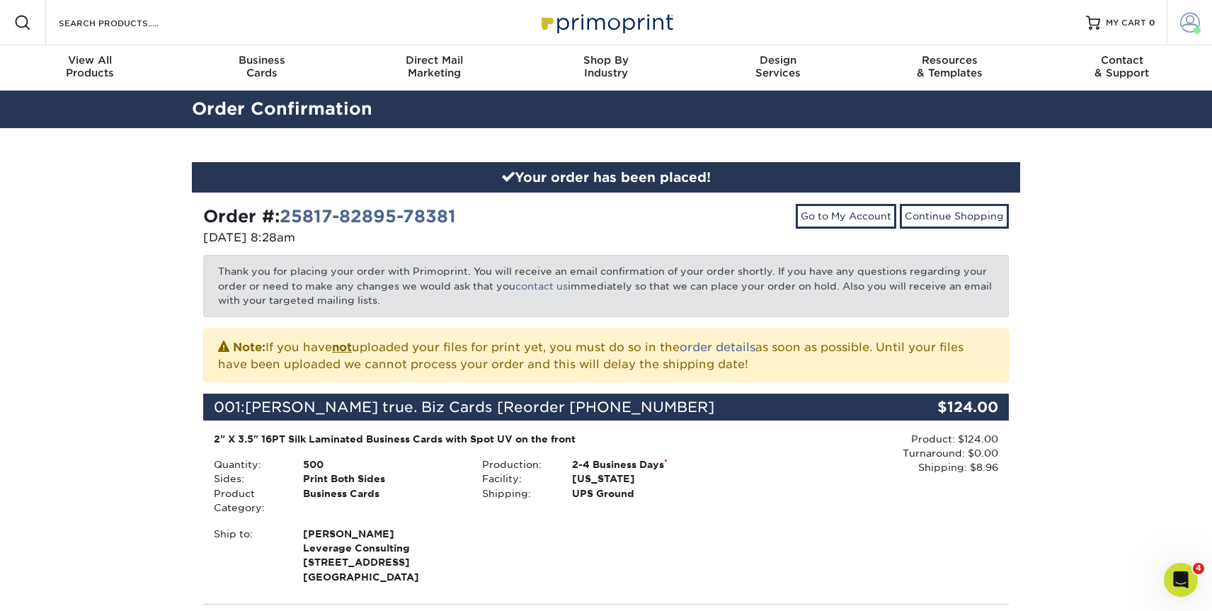
click at [1188, 24] on span at bounding box center [1190, 23] width 20 height 20
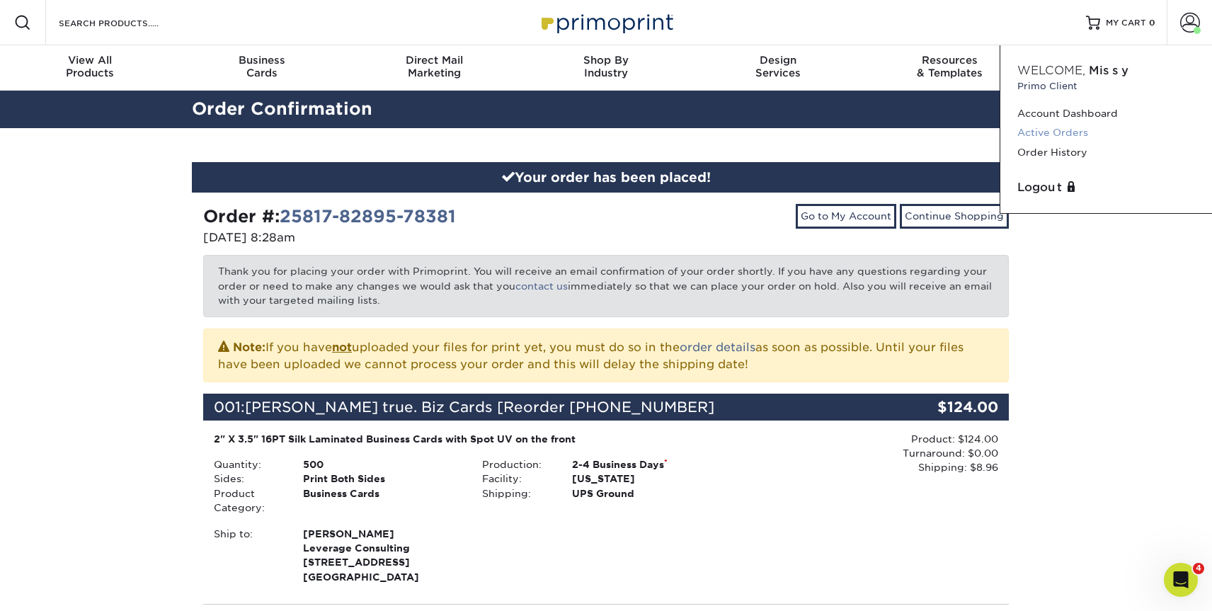
click at [1071, 133] on link "Active Orders" at bounding box center [1107, 132] width 178 height 19
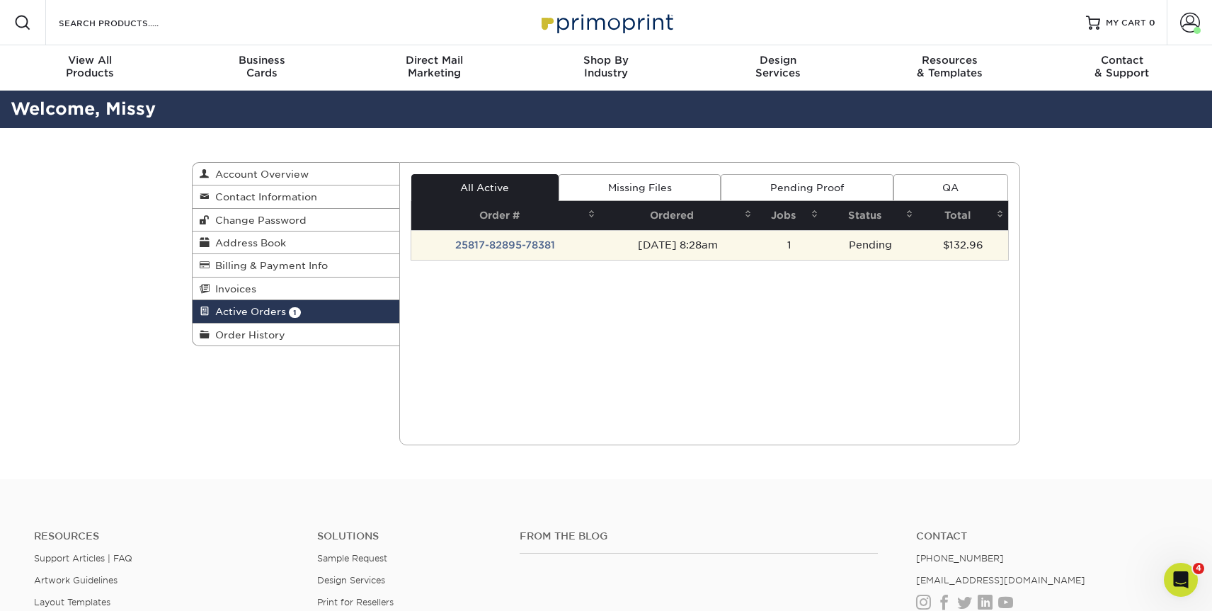
click at [752, 251] on td "[DATE] 8:28am" at bounding box center [678, 245] width 156 height 30
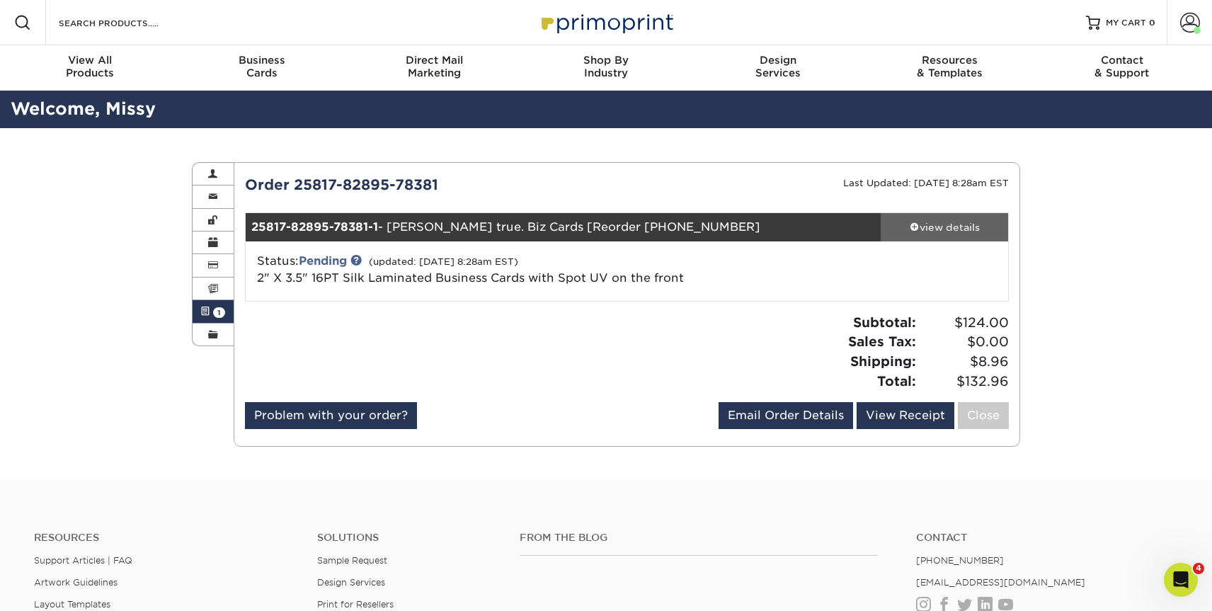
click at [911, 220] on div "view details" at bounding box center [944, 227] width 127 height 14
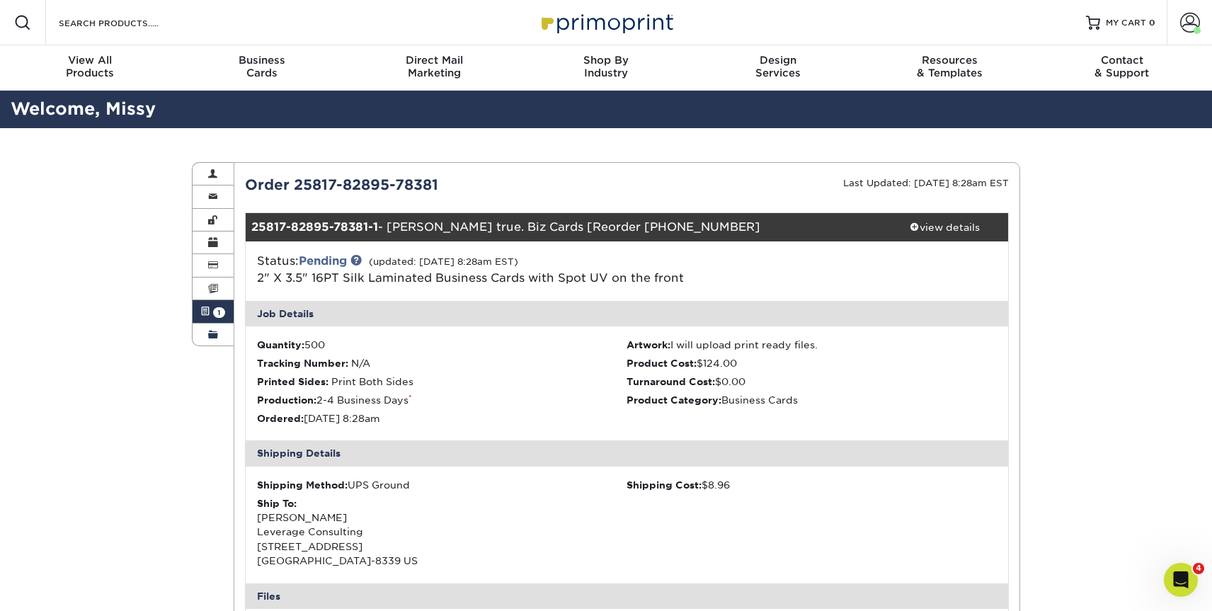
click at [216, 338] on span at bounding box center [213, 334] width 10 height 11
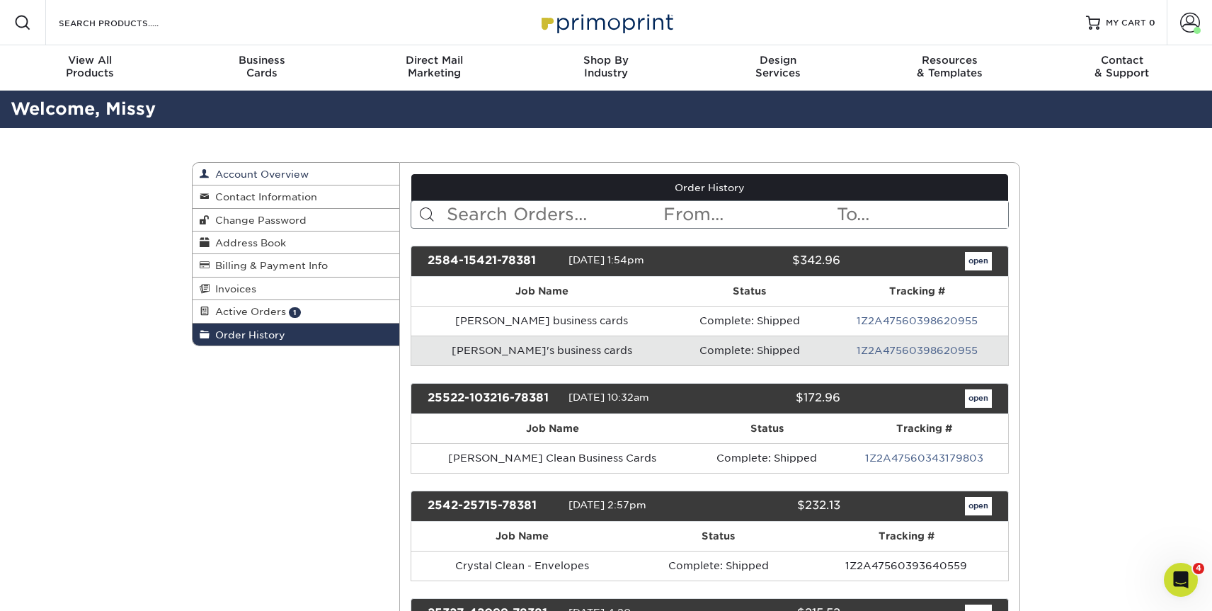
click at [268, 169] on span "Account Overview" at bounding box center [259, 174] width 99 height 11
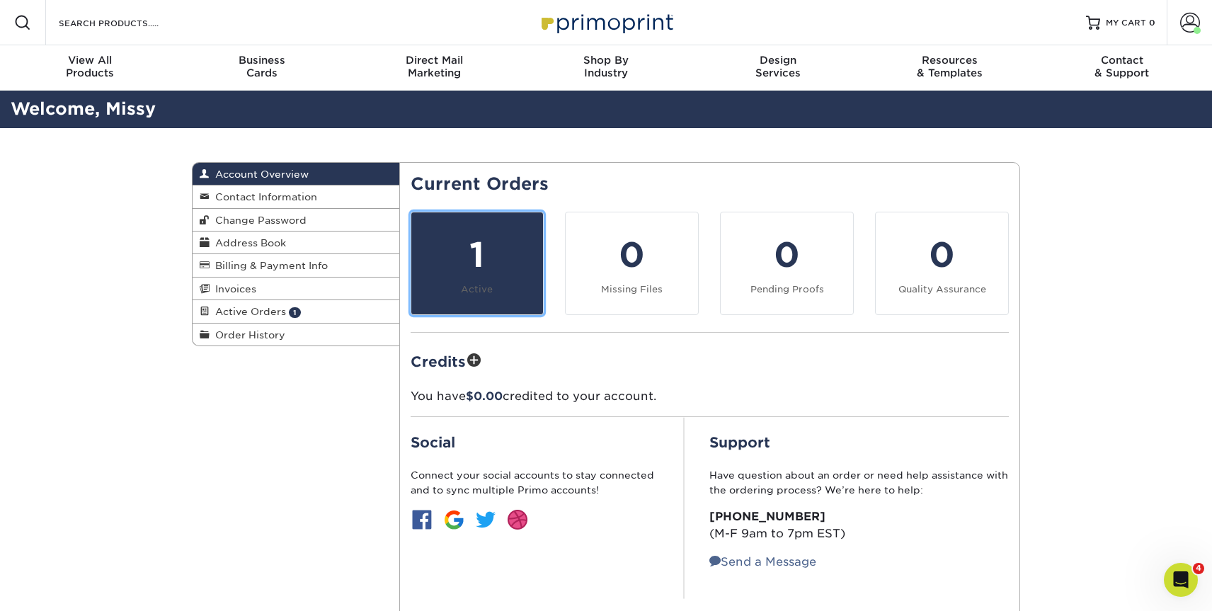
click at [493, 260] on div "1" at bounding box center [477, 254] width 115 height 51
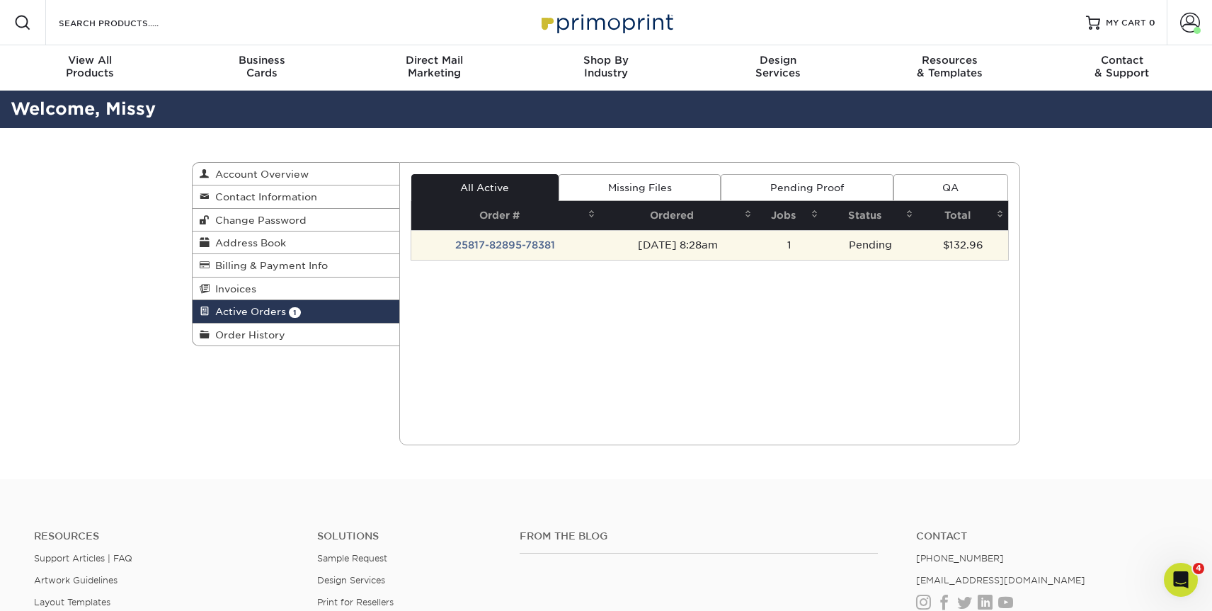
click at [510, 247] on td "25817-82895-78381" at bounding box center [505, 245] width 189 height 30
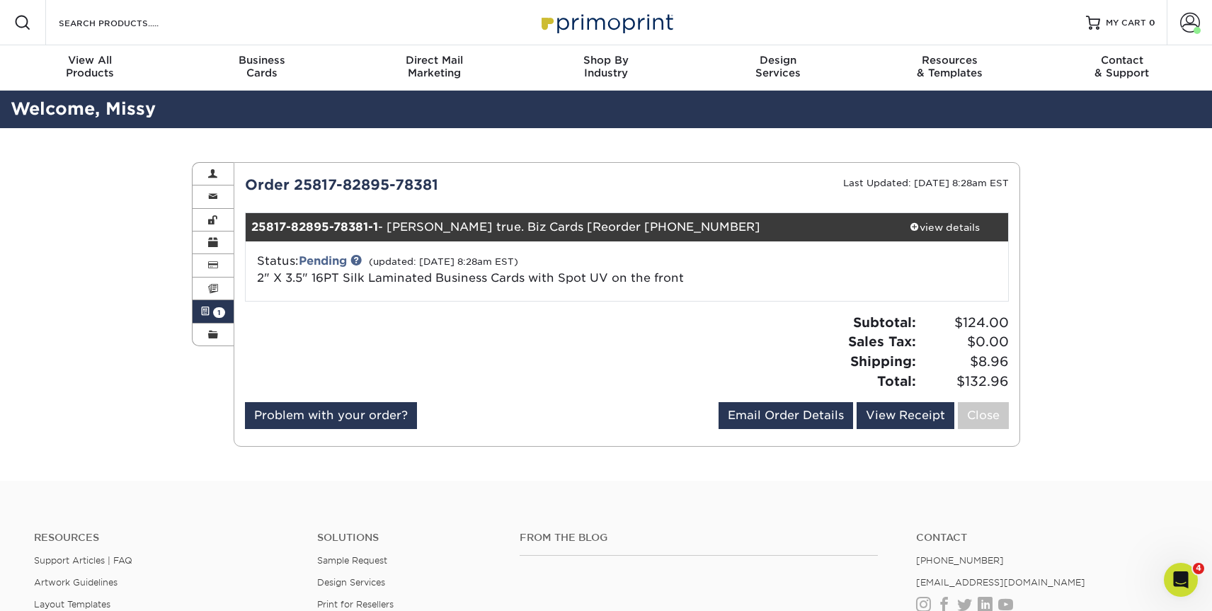
click at [673, 231] on div "25817-82895-78381-1 - [PERSON_NAME] true. Biz Cards [Reorder [PHONE_NUMBER]" at bounding box center [564, 227] width 636 height 28
